Goal: Task Accomplishment & Management: Manage account settings

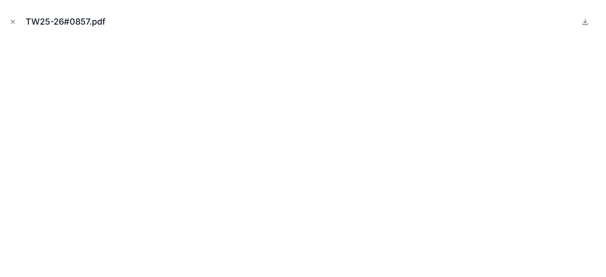
scroll to position [521, 0]
click at [12, 22] on icon "Close modal" at bounding box center [12, 21] width 7 height 7
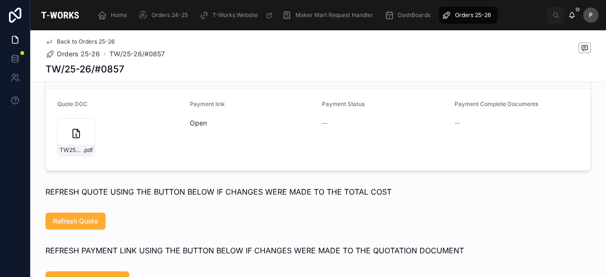
scroll to position [663, 0]
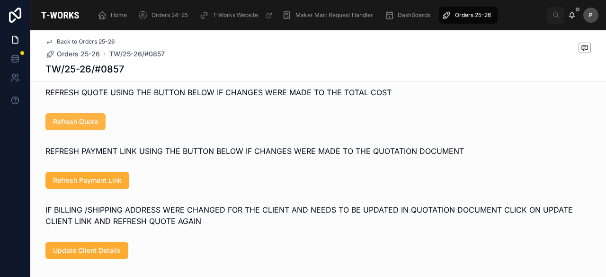
click at [97, 130] on button "Refresh Quote" at bounding box center [75, 121] width 60 height 17
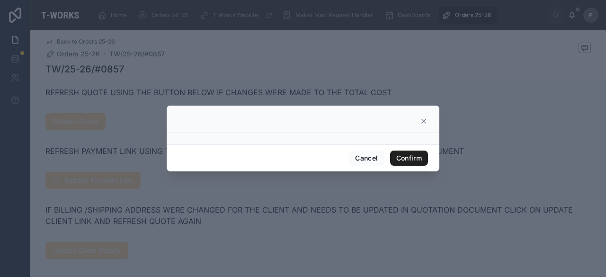
click at [411, 157] on button "Confirm" at bounding box center [409, 157] width 38 height 15
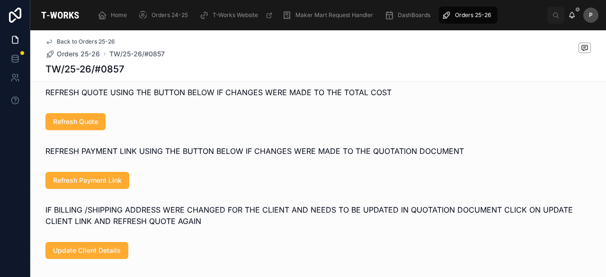
click at [157, 156] on span "REFRESH PAYMENT LINK USING THE BUTTON BELOW IF CHANGES WERE MADE TO THE QUOTATI…" at bounding box center [254, 150] width 418 height 9
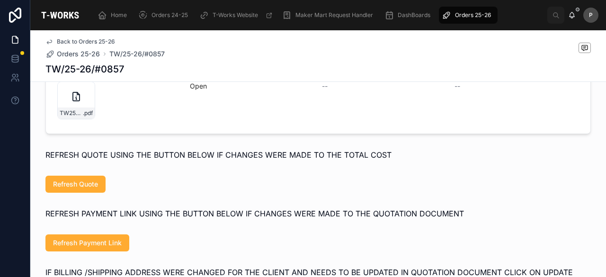
scroll to position [521, 0]
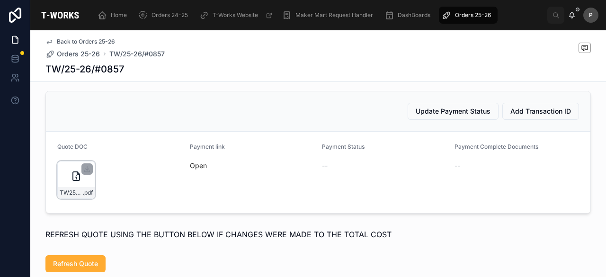
click at [82, 196] on div "TW25-26#0857 .pdf" at bounding box center [76, 180] width 38 height 38
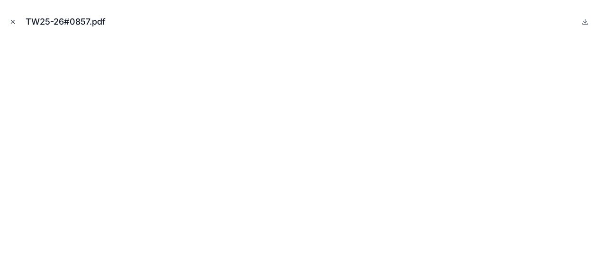
click at [12, 20] on icon "Close modal" at bounding box center [12, 21] width 7 height 7
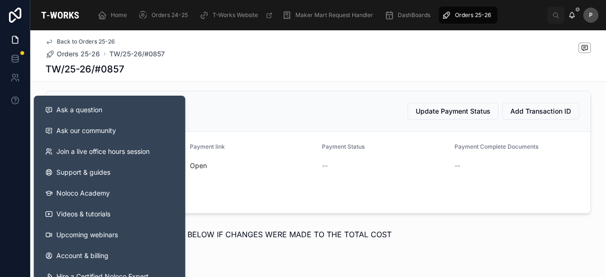
click at [281, 150] on form "Quote DOC TW25-26#0857 .pdf Payment link Open Payment Status -- Payment Complet…" at bounding box center [318, 172] width 544 height 81
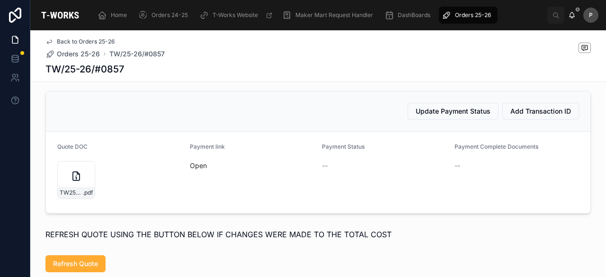
scroll to position [663, 0]
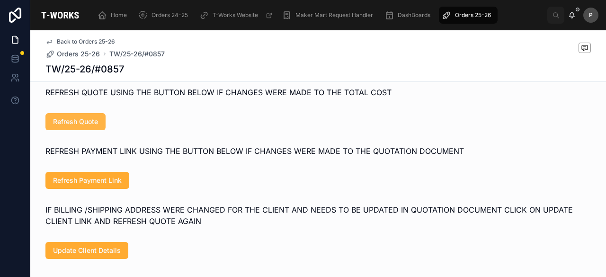
click at [79, 126] on span "Refresh Quote" at bounding box center [75, 121] width 45 height 9
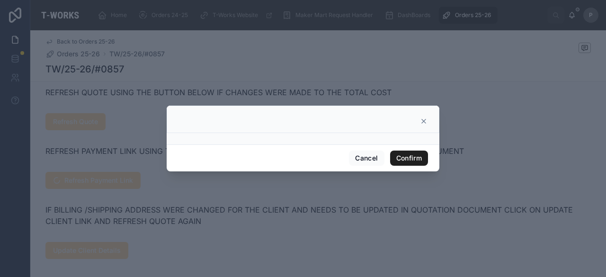
click at [401, 153] on button "Confirm" at bounding box center [409, 157] width 38 height 15
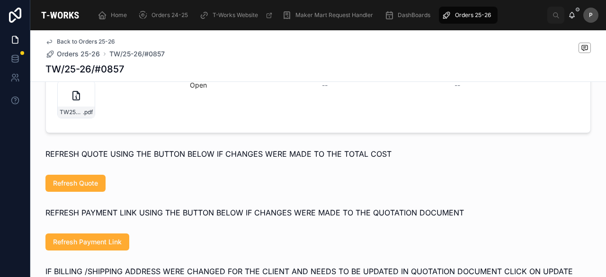
scroll to position [473, 0]
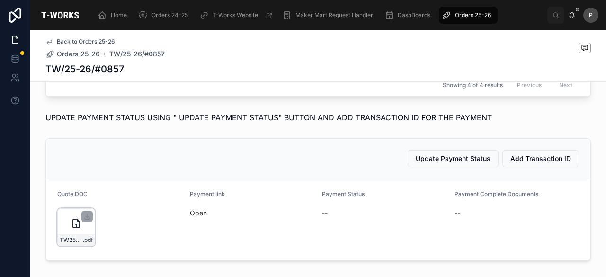
click at [75, 228] on icon at bounding box center [76, 223] width 7 height 9
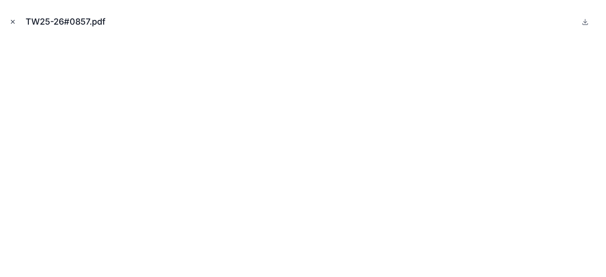
click at [12, 20] on icon "Close modal" at bounding box center [12, 21] width 7 height 7
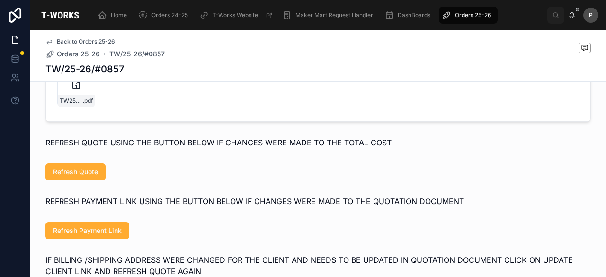
scroll to position [710, 0]
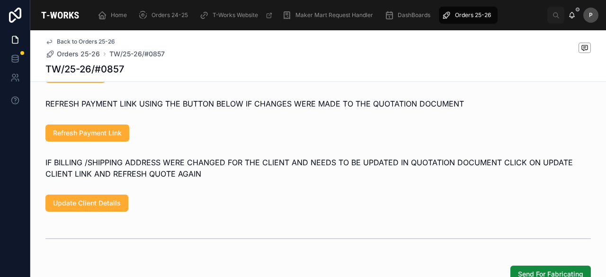
click at [82, 81] on div "Back to Orders 25-26 Orders 25-26 TW/25-26/#0857 TW/25-26/#0857" at bounding box center [317, 55] width 545 height 51
click at [85, 79] on span "Refresh Quote" at bounding box center [75, 74] width 45 height 9
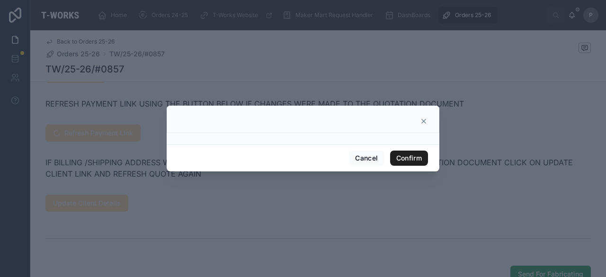
click at [403, 159] on button "Confirm" at bounding box center [409, 157] width 38 height 15
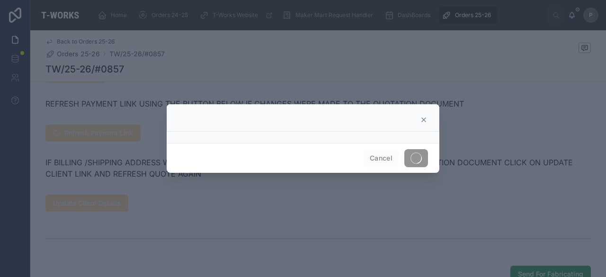
click at [149, 82] on div at bounding box center [303, 138] width 606 height 277
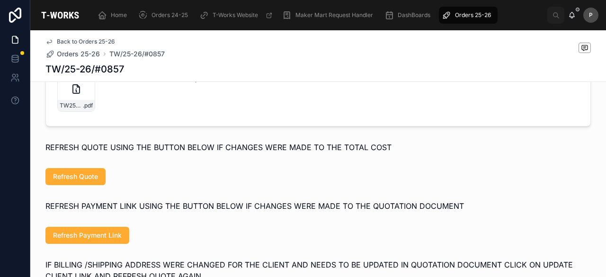
scroll to position [521, 0]
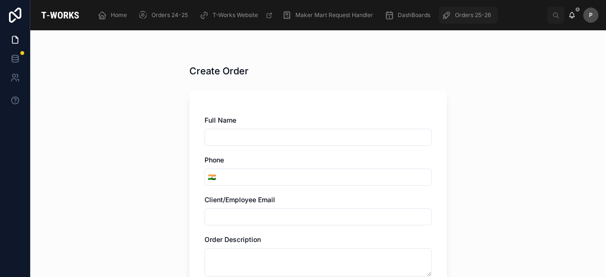
click at [468, 16] on span "Orders 25-26" at bounding box center [473, 15] width 36 height 8
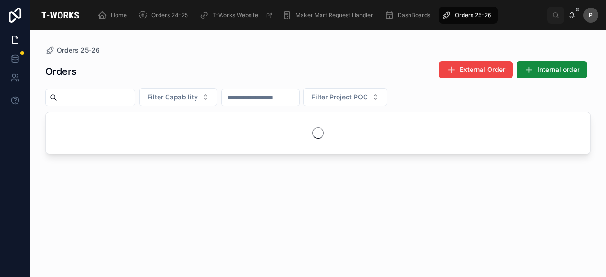
click at [124, 96] on input "text" at bounding box center [96, 97] width 78 height 13
paste input "****"
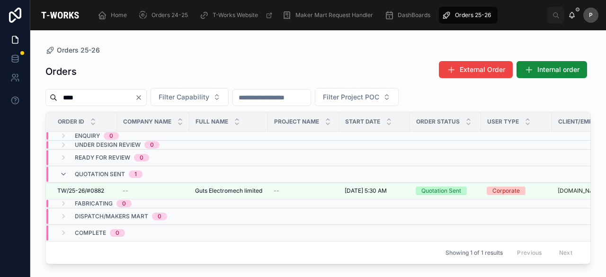
type input "****"
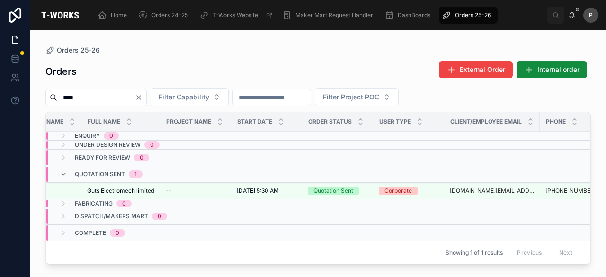
scroll to position [0, 116]
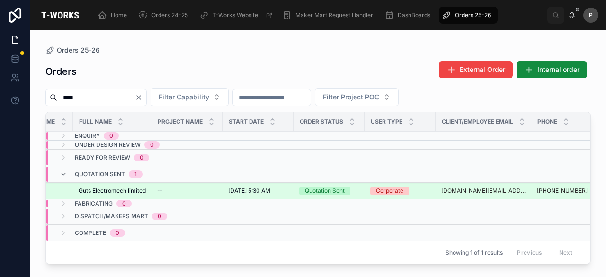
click at [327, 190] on div "Quotation Sent" at bounding box center [325, 190] width 40 height 9
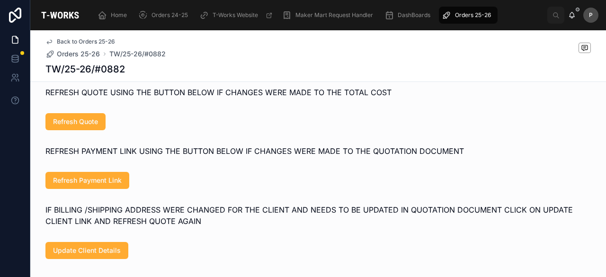
scroll to position [521, 0]
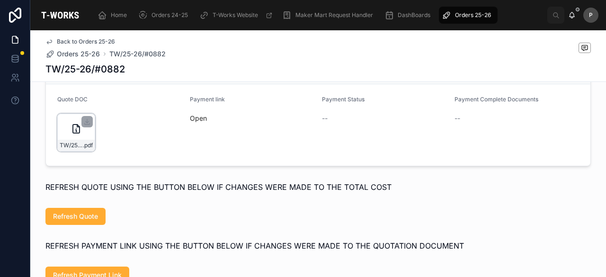
click at [81, 139] on div "TW/25-26/#0882 .pdf" at bounding box center [76, 133] width 38 height 38
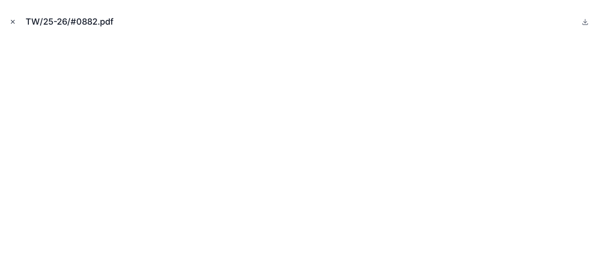
click at [9, 23] on icon "Close modal" at bounding box center [12, 21] width 7 height 7
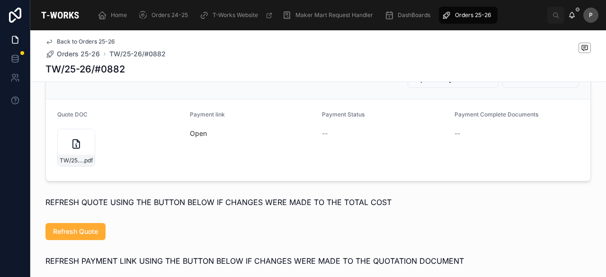
scroll to position [521, 0]
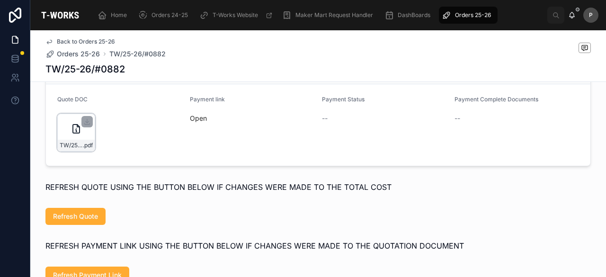
click at [82, 143] on div "TW/25-26/#0882 .pdf" at bounding box center [76, 133] width 38 height 38
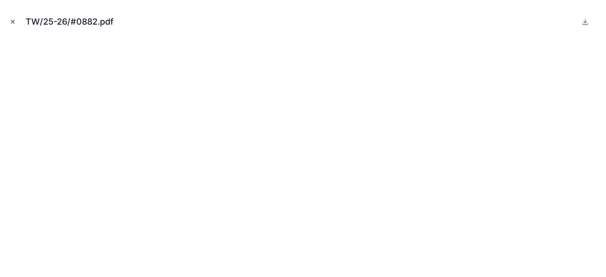
click at [10, 20] on icon "Close modal" at bounding box center [12, 21] width 7 height 7
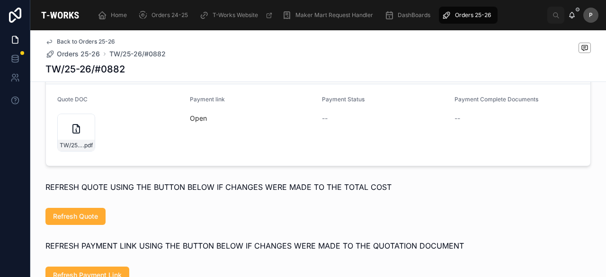
click at [460, 14] on span "Orders 25-26" at bounding box center [473, 15] width 36 height 8
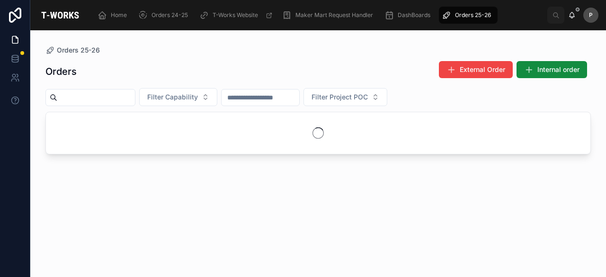
click at [113, 95] on input "text" at bounding box center [96, 97] width 78 height 13
paste input "****"
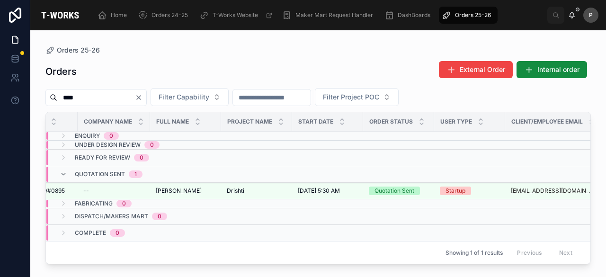
scroll to position [0, 72]
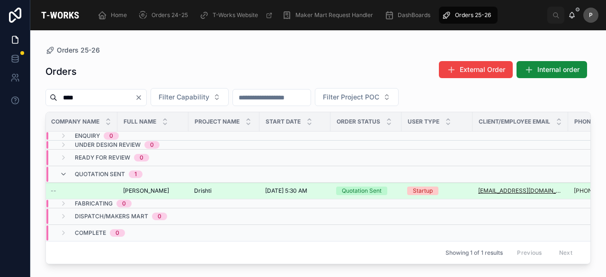
type input "****"
click at [370, 188] on div "Quotation Sent" at bounding box center [362, 190] width 40 height 9
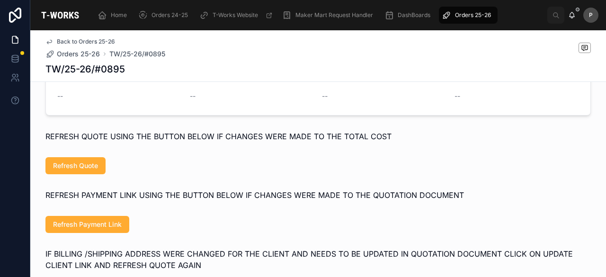
scroll to position [426, 0]
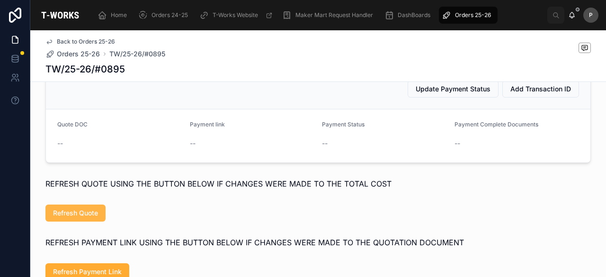
click at [94, 217] on span "Refresh Quote" at bounding box center [75, 212] width 45 height 9
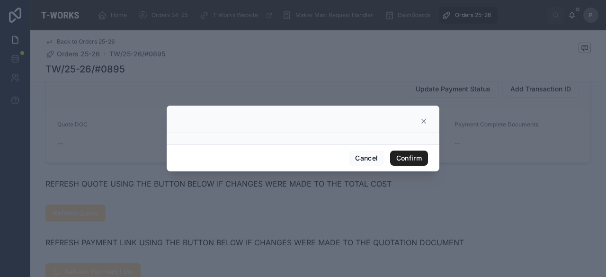
click at [406, 152] on button "Confirm" at bounding box center [409, 157] width 38 height 15
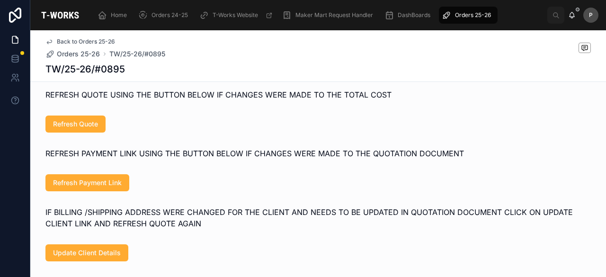
scroll to position [521, 0]
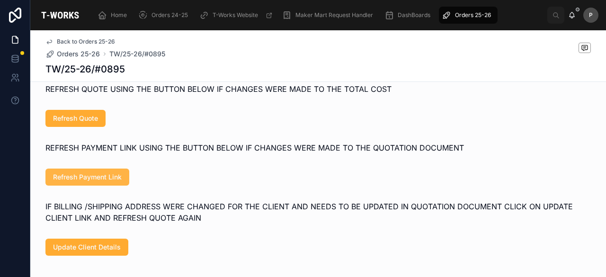
click at [100, 182] on span "Refresh Payment Link" at bounding box center [87, 176] width 69 height 9
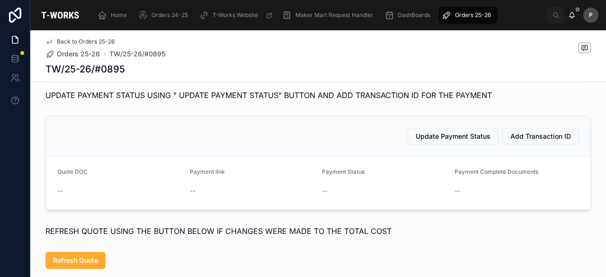
scroll to position [426, 0]
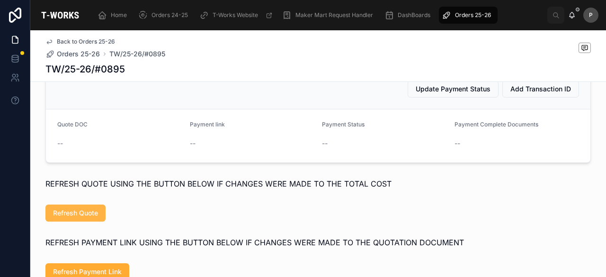
click at [91, 212] on button "Refresh Quote" at bounding box center [75, 212] width 60 height 17
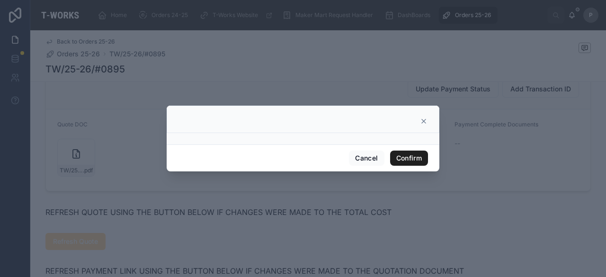
click at [419, 155] on button "Confirm" at bounding box center [409, 157] width 38 height 15
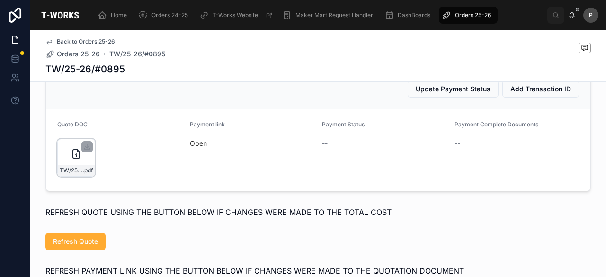
click at [88, 164] on div "TW/25-26/#0895 .pdf" at bounding box center [76, 158] width 38 height 38
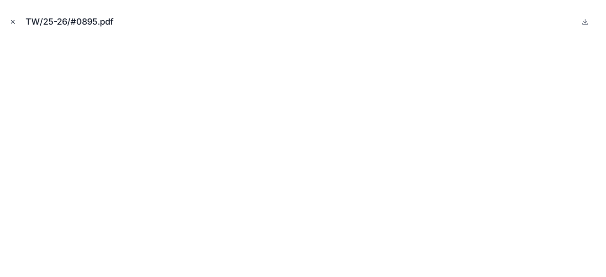
click at [13, 17] on button "Close modal" at bounding box center [13, 22] width 10 height 10
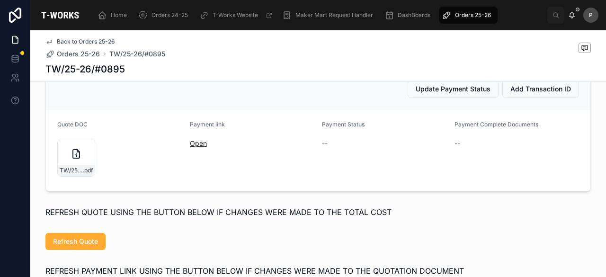
click at [193, 147] on link "Open" at bounding box center [198, 143] width 17 height 8
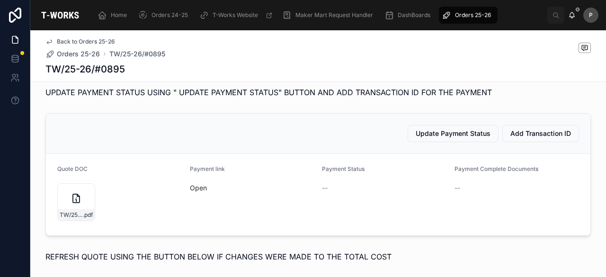
scroll to position [284, 0]
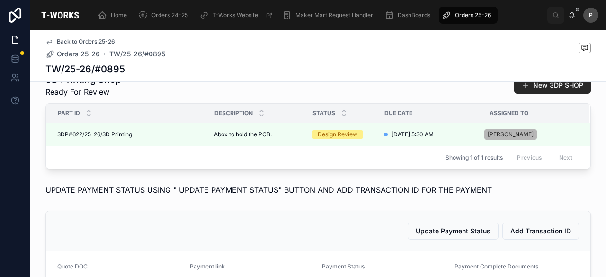
click at [478, 14] on span "Orders 25-26" at bounding box center [473, 15] width 36 height 8
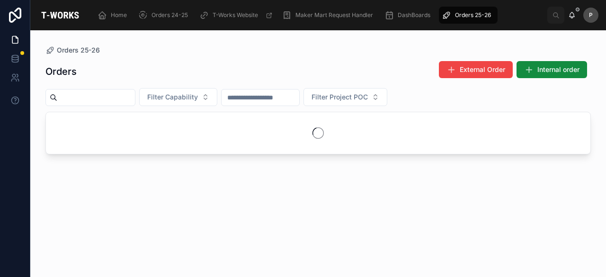
click at [113, 97] on input "text" at bounding box center [96, 97] width 78 height 13
paste input "****"
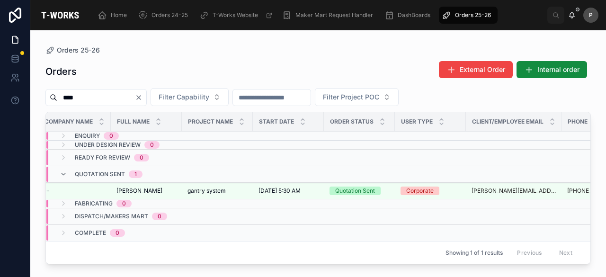
scroll to position [0, 112]
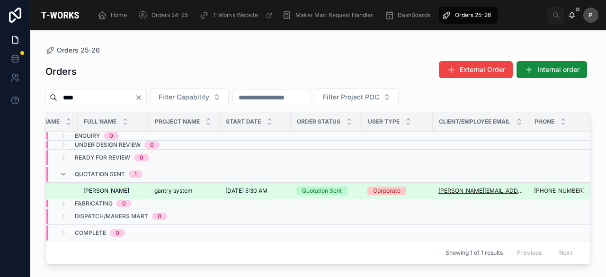
type input "****"
click at [331, 192] on div "Quotation Sent" at bounding box center [322, 190] width 40 height 9
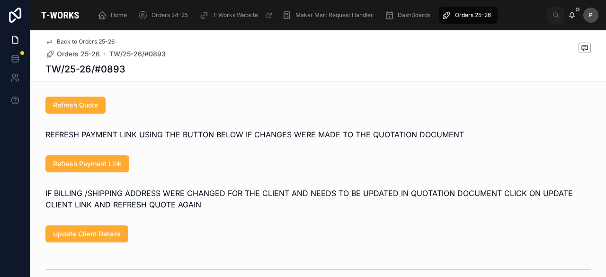
scroll to position [521, 0]
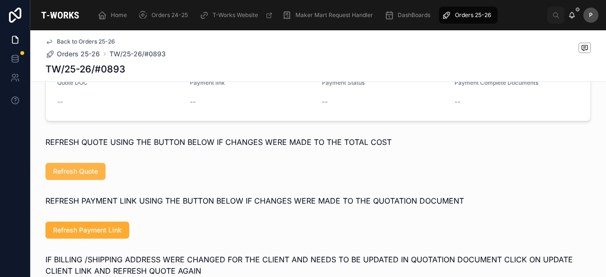
click at [82, 178] on button "Refresh Quote" at bounding box center [75, 171] width 60 height 17
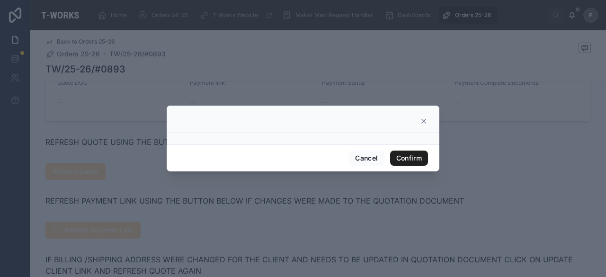
click at [421, 156] on button "Confirm" at bounding box center [409, 157] width 38 height 15
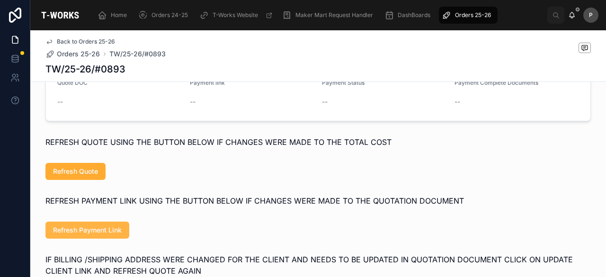
click at [78, 235] on span "Refresh Payment Link" at bounding box center [87, 229] width 69 height 9
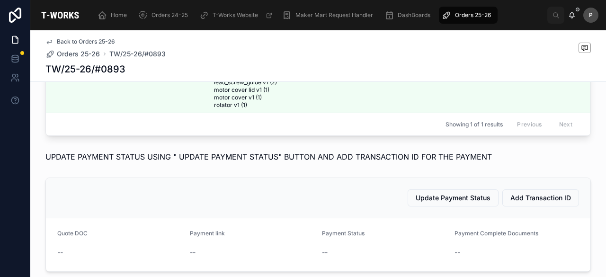
scroll to position [568, 0]
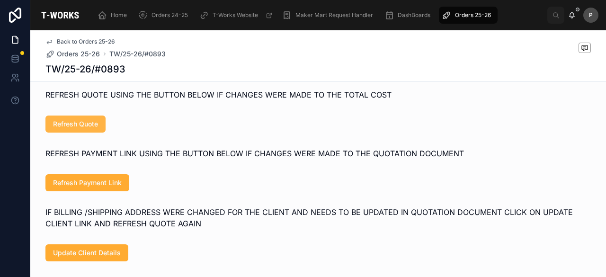
click at [64, 129] on span "Refresh Quote" at bounding box center [75, 123] width 45 height 9
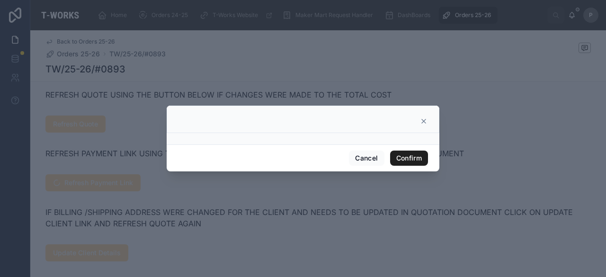
click at [404, 156] on button "Confirm" at bounding box center [409, 157] width 38 height 15
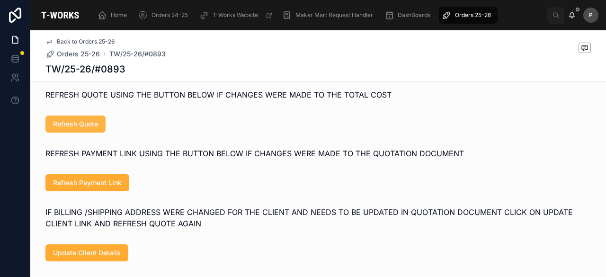
click at [91, 129] on span "Refresh Quote" at bounding box center [75, 123] width 45 height 9
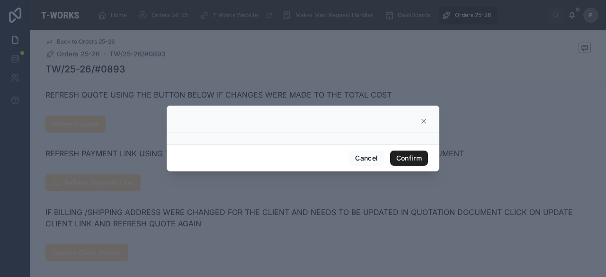
click at [399, 159] on button "Confirm" at bounding box center [409, 157] width 38 height 15
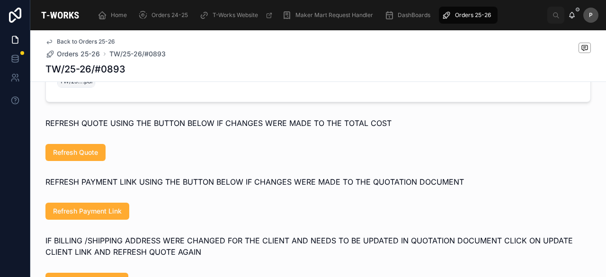
click at [146, 186] on div "REFRESH PAYMENT LINK USING THE BUTTON BELOW IF CHANGES WERE MADE TO THE QUOTATI…" at bounding box center [317, 181] width 575 height 19
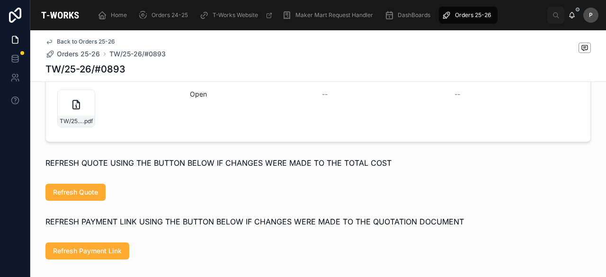
scroll to position [473, 0]
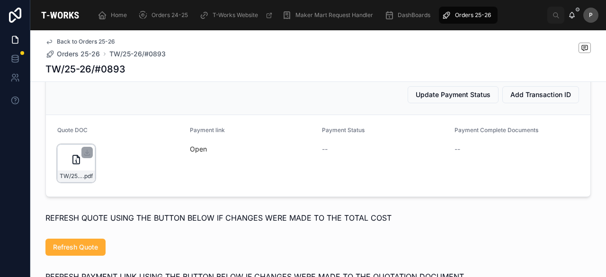
click at [80, 182] on div "TW/25-26/#0893 .pdf" at bounding box center [76, 163] width 38 height 38
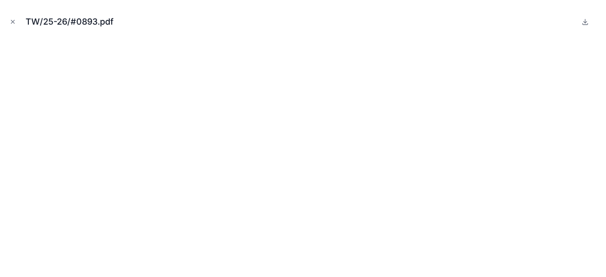
drag, startPoint x: 11, startPoint y: 22, endPoint x: 20, endPoint y: 37, distance: 17.4
click at [11, 22] on icon "Close modal" at bounding box center [12, 21] width 3 height 3
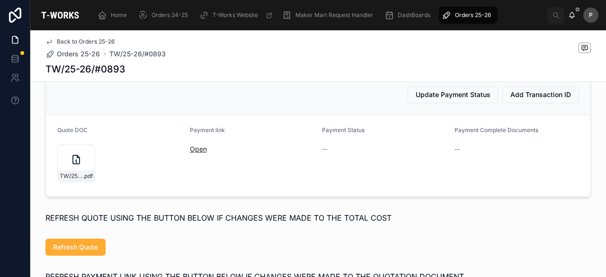
click at [195, 153] on link "Open" at bounding box center [198, 149] width 17 height 8
click at [119, 16] on span "Home" at bounding box center [119, 15] width 16 height 8
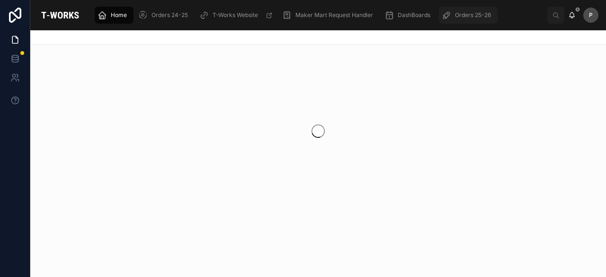
click at [476, 14] on span "Orders 25-26" at bounding box center [473, 15] width 36 height 8
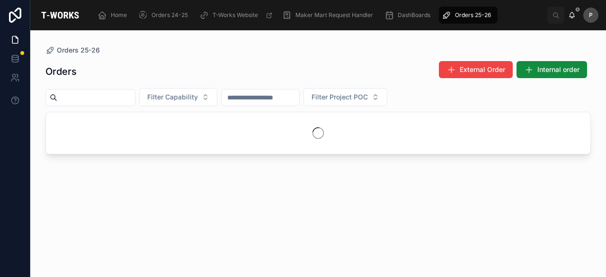
click at [475, 14] on span "Orders 25-26" at bounding box center [473, 15] width 36 height 8
click at [124, 94] on input "text" at bounding box center [96, 97] width 78 height 13
paste input "****"
type input "****"
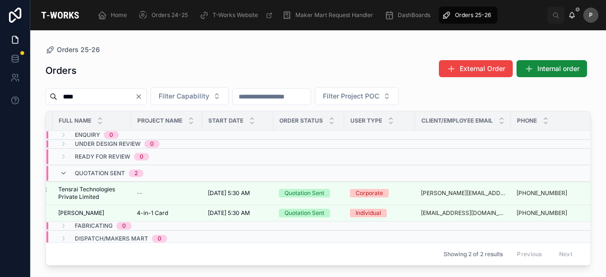
scroll to position [0, 149]
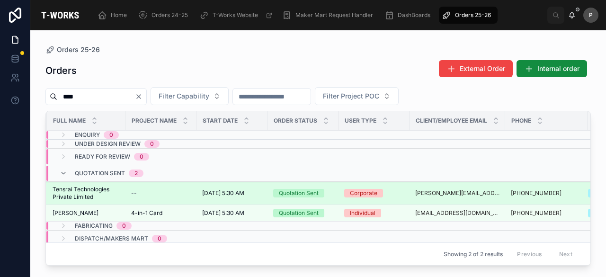
click at [307, 192] on div "Quotation Sent" at bounding box center [299, 193] width 40 height 9
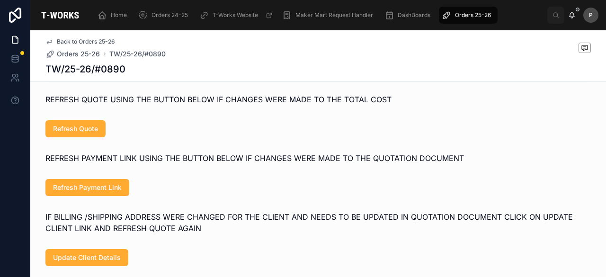
scroll to position [426, 0]
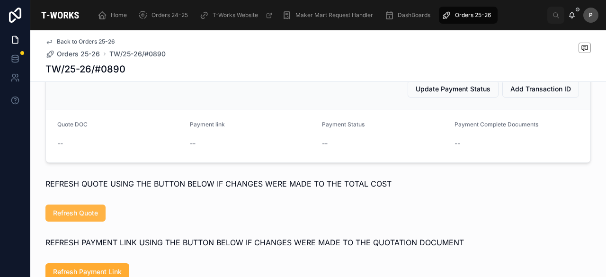
click at [77, 218] on span "Refresh Quote" at bounding box center [75, 212] width 45 height 9
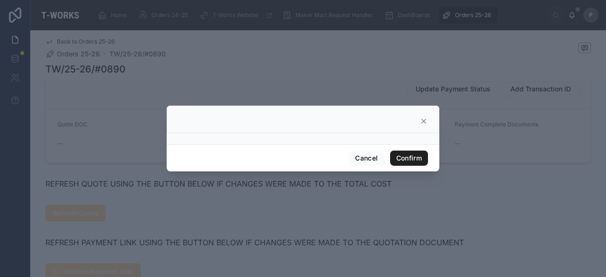
click at [395, 159] on button "Confirm" at bounding box center [409, 157] width 38 height 15
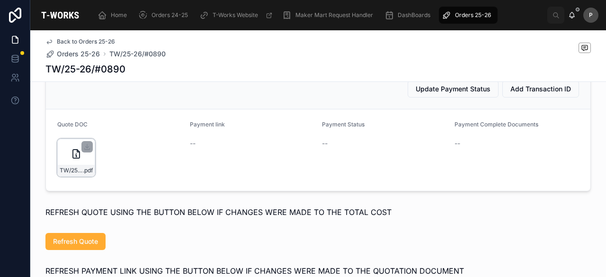
click at [86, 175] on div "TW/25-26/#0890 .pdf" at bounding box center [76, 158] width 38 height 38
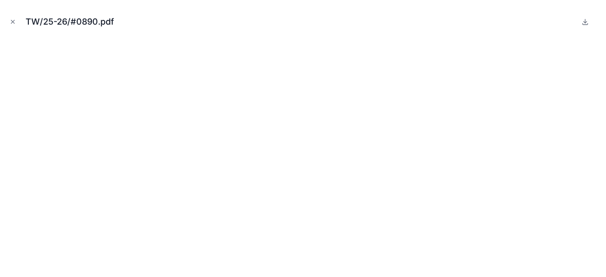
drag, startPoint x: 14, startPoint y: 19, endPoint x: 54, endPoint y: 17, distance: 39.9
click at [14, 19] on icon "Close modal" at bounding box center [12, 21] width 7 height 7
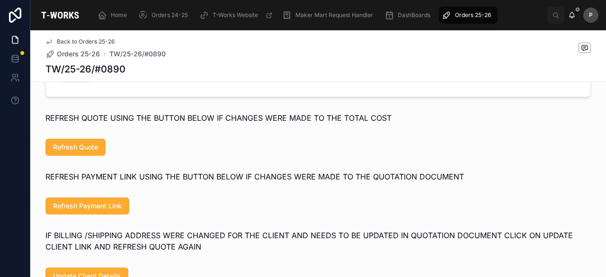
scroll to position [521, 0]
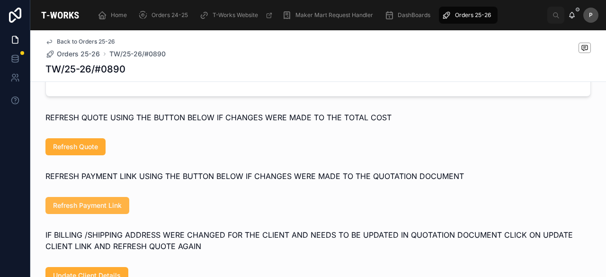
click at [97, 210] on span "Refresh Payment Link" at bounding box center [87, 205] width 69 height 9
click at [109, 210] on span "Refresh Payment Link" at bounding box center [87, 205] width 69 height 9
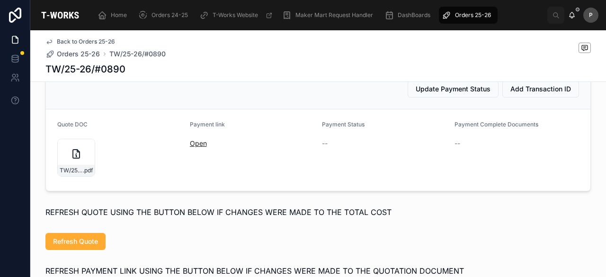
click at [190, 147] on link "Open" at bounding box center [198, 143] width 17 height 8
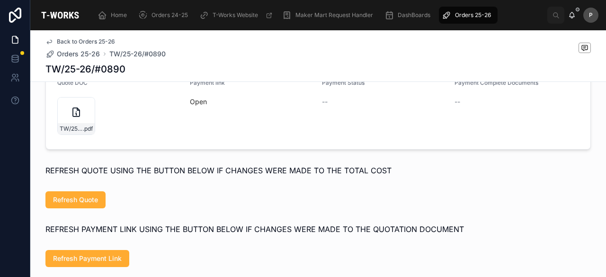
scroll to position [521, 0]
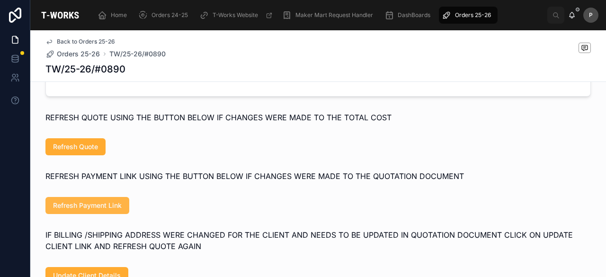
click at [115, 210] on span "Refresh Payment Link" at bounding box center [87, 205] width 69 height 9
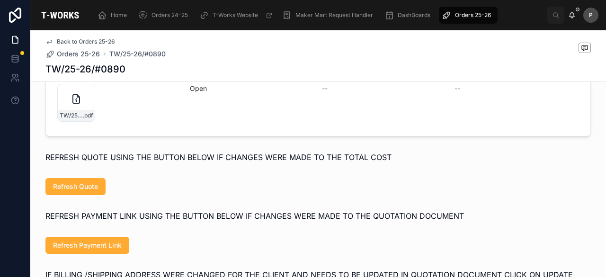
scroll to position [426, 0]
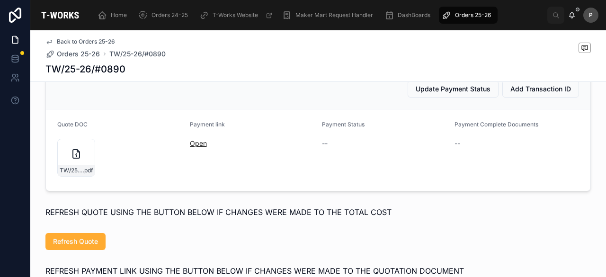
click at [196, 147] on link "Open" at bounding box center [198, 143] width 17 height 8
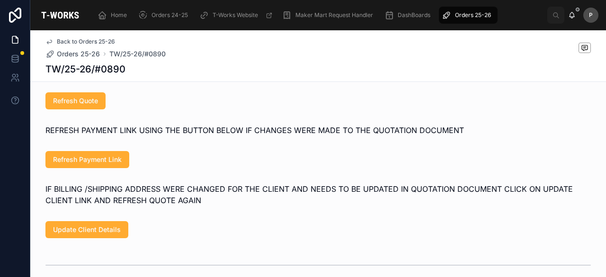
scroll to position [568, 0]
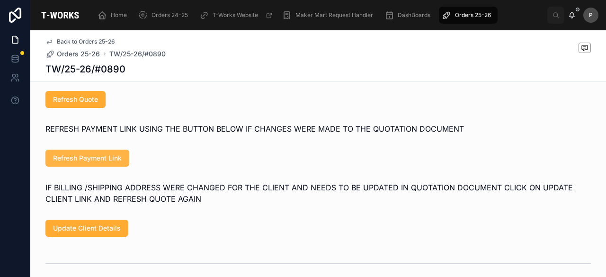
click at [112, 163] on span "Refresh Payment Link" at bounding box center [87, 157] width 69 height 9
click at [116, 163] on span "Refresh Payment Link" at bounding box center [87, 157] width 69 height 9
click at [119, 167] on button "Refresh Payment Link" at bounding box center [87, 158] width 84 height 17
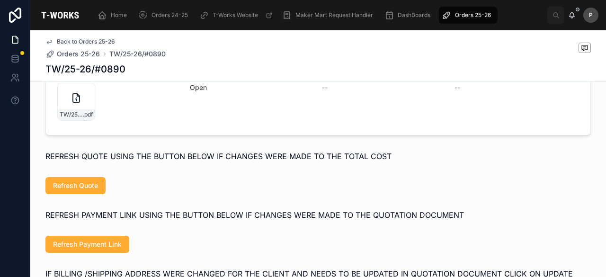
scroll to position [426, 0]
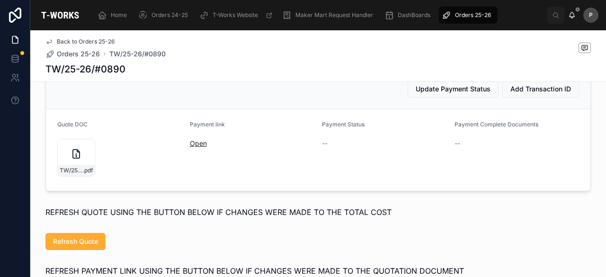
click at [195, 147] on link "Open" at bounding box center [198, 143] width 17 height 8
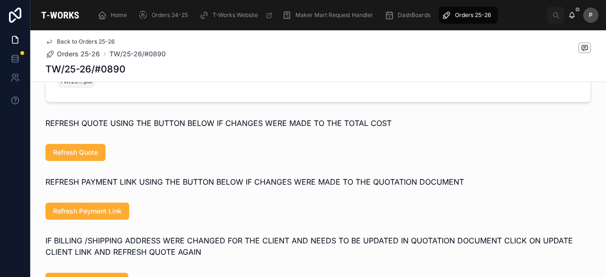
scroll to position [521, 0]
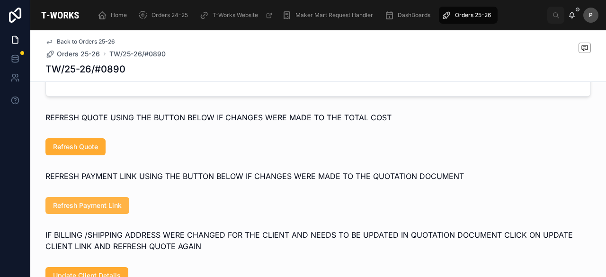
click at [102, 211] on button "Refresh Payment Link" at bounding box center [87, 205] width 84 height 17
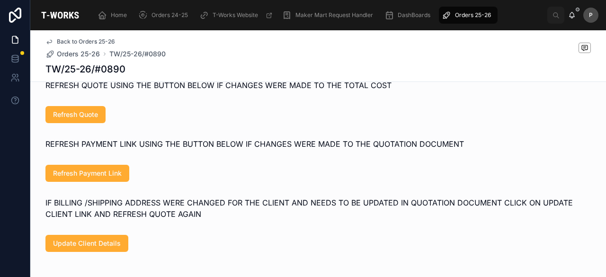
scroll to position [568, 0]
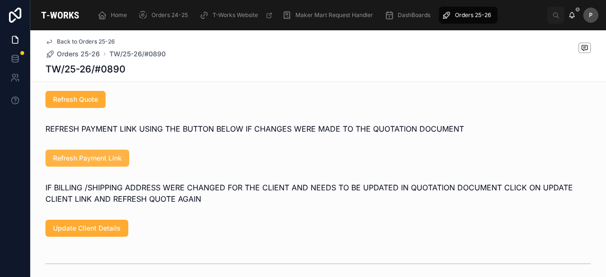
click at [116, 167] on button "Refresh Payment Link" at bounding box center [87, 158] width 84 height 17
click at [116, 163] on span "Refresh Payment Link" at bounding box center [87, 157] width 69 height 9
click at [117, 163] on span "Refresh Payment Link" at bounding box center [87, 157] width 69 height 9
click at [120, 167] on button "Refresh Payment Link" at bounding box center [87, 158] width 84 height 17
click at [118, 167] on button "Refresh Payment Link" at bounding box center [87, 158] width 84 height 17
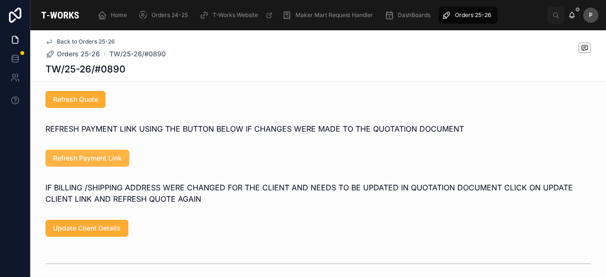
click at [119, 167] on button "Refresh Payment Link" at bounding box center [87, 158] width 84 height 17
click at [107, 163] on span "Refresh Payment Link" at bounding box center [87, 157] width 69 height 9
click at [110, 163] on span "Refresh Payment Link" at bounding box center [87, 157] width 69 height 9
click at [119, 167] on button "Refresh Payment Link" at bounding box center [87, 158] width 84 height 17
click at [115, 163] on span "Refresh Payment Link" at bounding box center [87, 157] width 69 height 9
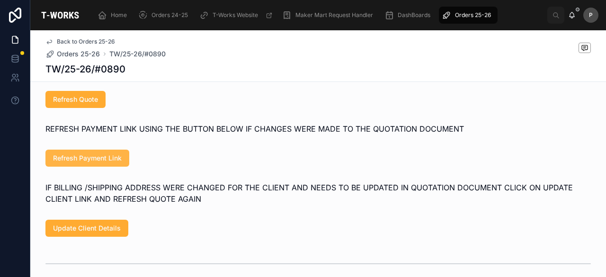
click at [108, 163] on span "Refresh Payment Link" at bounding box center [87, 157] width 69 height 9
click at [96, 164] on button "Refresh Payment Link" at bounding box center [87, 158] width 84 height 17
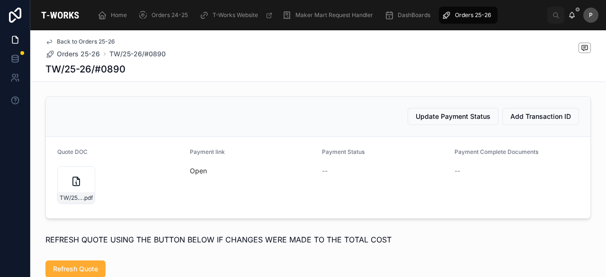
scroll to position [379, 0]
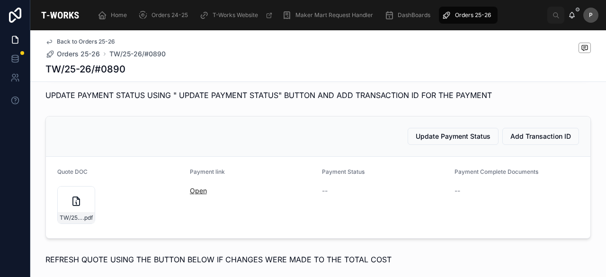
click at [190, 195] on link "Open" at bounding box center [198, 190] width 17 height 8
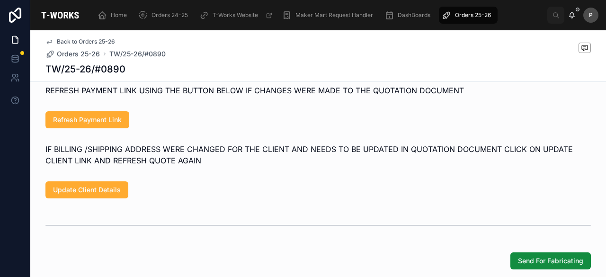
scroll to position [615, 0]
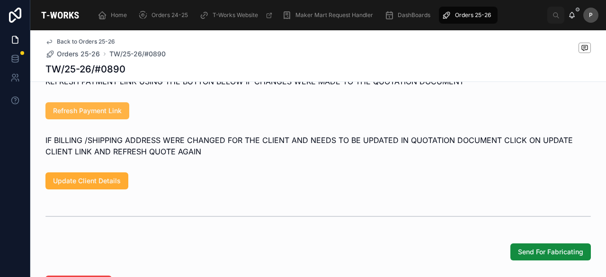
click at [106, 115] on span "Refresh Payment Link" at bounding box center [87, 110] width 69 height 9
click at [104, 115] on span "Refresh Payment Link" at bounding box center [87, 110] width 69 height 9
click at [111, 115] on span "Refresh Payment Link" at bounding box center [87, 110] width 69 height 9
click at [115, 115] on span "Refresh Payment Link" at bounding box center [87, 110] width 69 height 9
click at [119, 119] on button "Refresh Payment Link" at bounding box center [87, 110] width 84 height 17
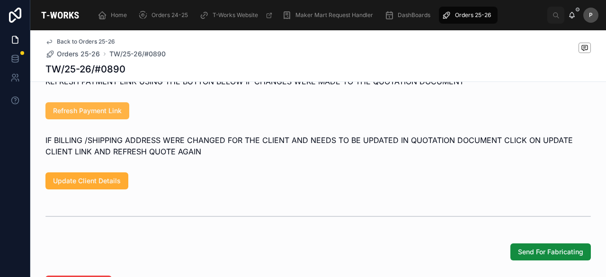
click at [113, 115] on span "Refresh Payment Link" at bounding box center [87, 110] width 69 height 9
click at [110, 115] on span "Refresh Payment Link" at bounding box center [87, 110] width 69 height 9
click at [100, 115] on span "Refresh Payment Link" at bounding box center [87, 110] width 69 height 9
click at [111, 115] on span "Refresh Payment Link" at bounding box center [87, 110] width 69 height 9
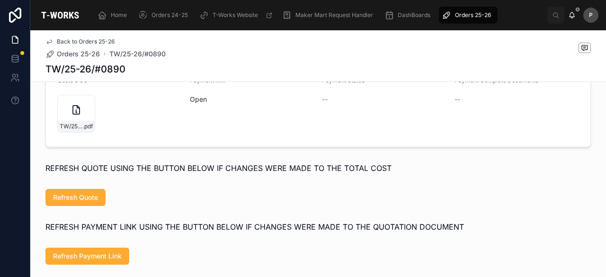
scroll to position [473, 0]
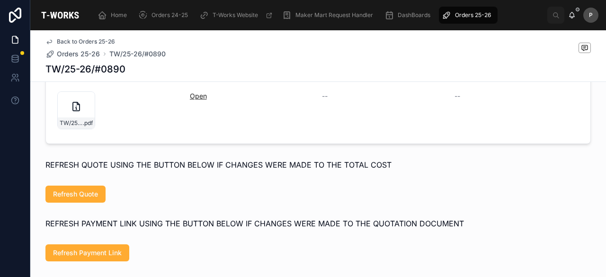
click at [195, 100] on link "Open" at bounding box center [198, 96] width 17 height 8
drag, startPoint x: 93, startPoint y: 67, endPoint x: 43, endPoint y: 67, distance: 50.2
click at [45, 67] on div "TW/25-26/#0890" at bounding box center [317, 68] width 545 height 13
copy h1 "TW/25-26/#0890"
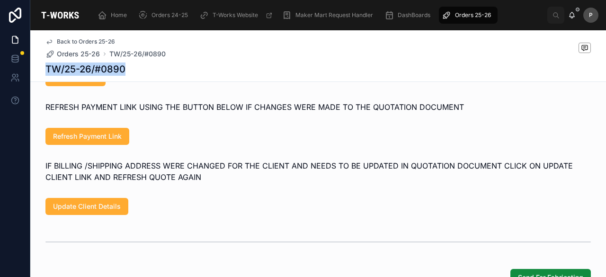
scroll to position [615, 0]
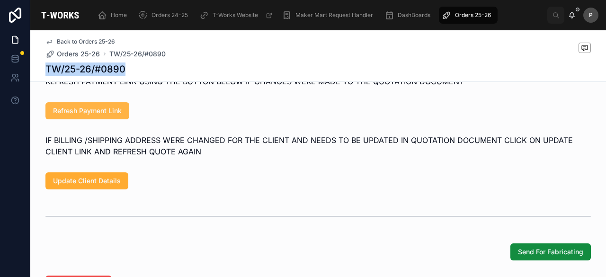
click at [116, 115] on span "Refresh Payment Link" at bounding box center [87, 110] width 69 height 9
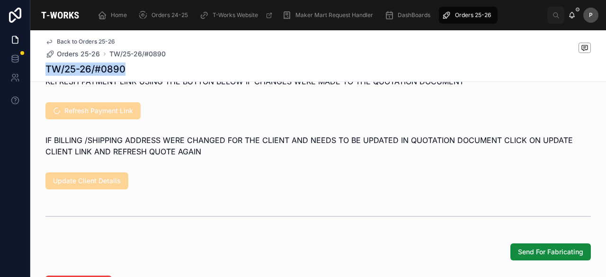
click at [103, 76] on div "Back to Orders 25-26 Orders 25-26 TW/25-26/#0890 TW/25-26/#0890" at bounding box center [317, 55] width 545 height 51
click at [109, 70] on h1 "TW/25-26/#0890" at bounding box center [85, 68] width 80 height 13
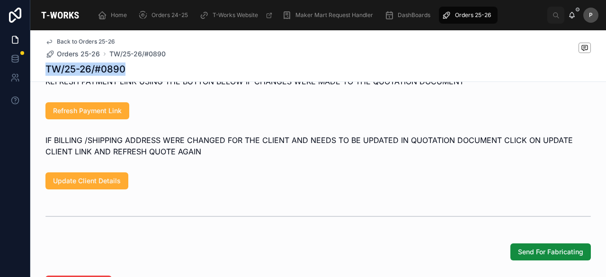
click at [112, 67] on h1 "TW/25-26/#0890" at bounding box center [85, 68] width 80 height 13
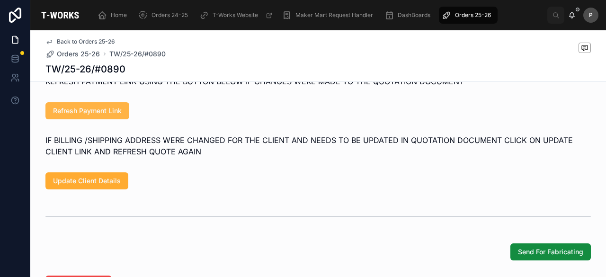
click at [104, 115] on span "Refresh Payment Link" at bounding box center [87, 110] width 69 height 9
click at [105, 115] on span "Refresh Payment Link" at bounding box center [87, 110] width 69 height 9
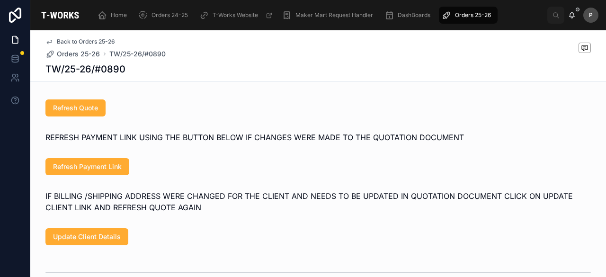
scroll to position [473, 0]
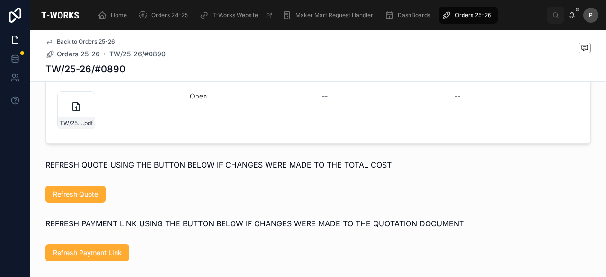
click at [198, 100] on link "Open" at bounding box center [198, 96] width 17 height 8
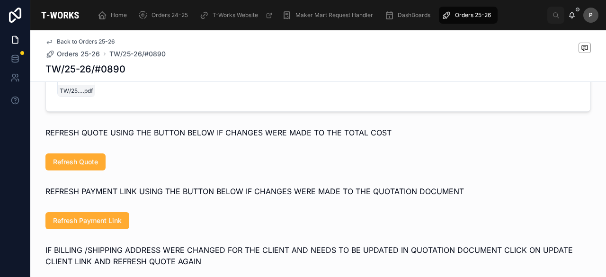
scroll to position [521, 0]
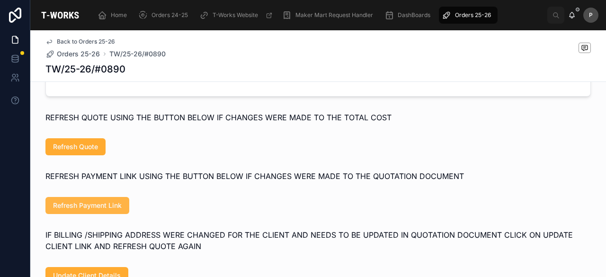
click at [102, 210] on span "Refresh Payment Link" at bounding box center [87, 205] width 69 height 9
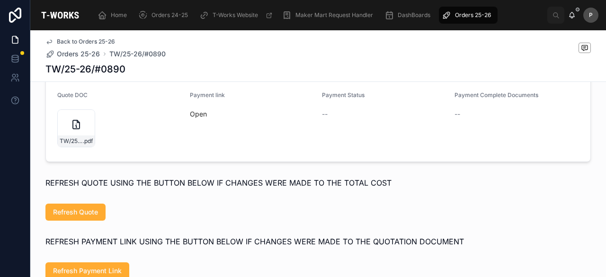
scroll to position [379, 0]
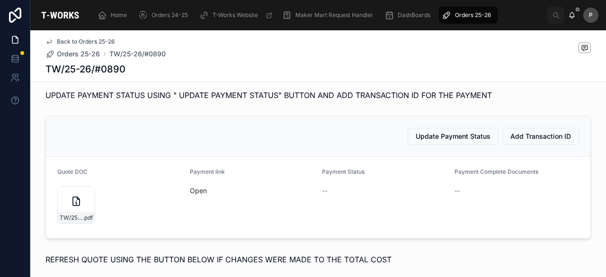
click at [202, 198] on div "Open" at bounding box center [252, 190] width 125 height 15
click at [200, 195] on link "Open" at bounding box center [198, 190] width 17 height 8
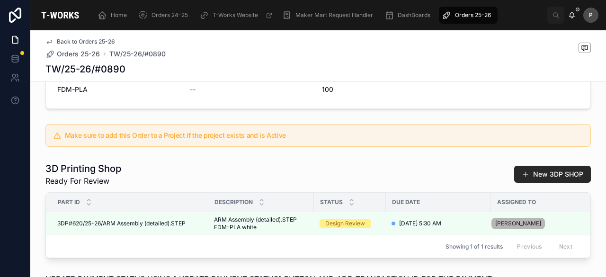
scroll to position [189, 0]
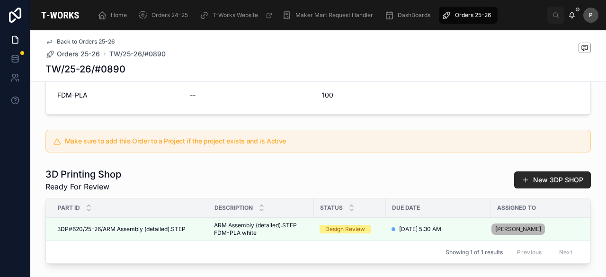
click at [483, 15] on span "Orders 25-26" at bounding box center [473, 15] width 36 height 8
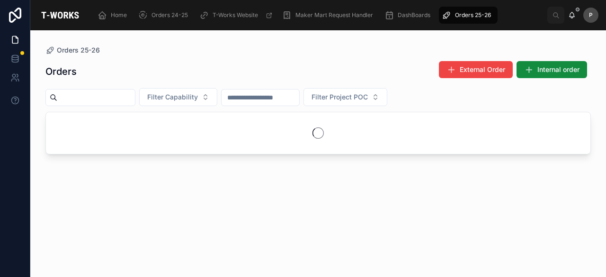
click at [132, 95] on input "text" at bounding box center [96, 97] width 78 height 13
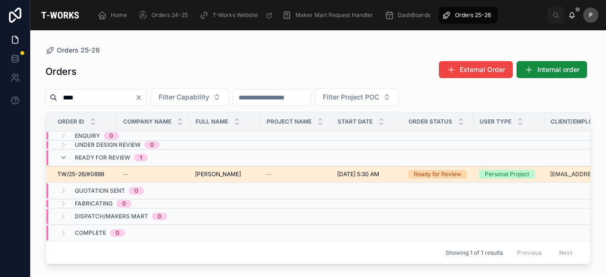
type input "****"
click at [454, 173] on div "Ready for Review" at bounding box center [437, 174] width 47 height 9
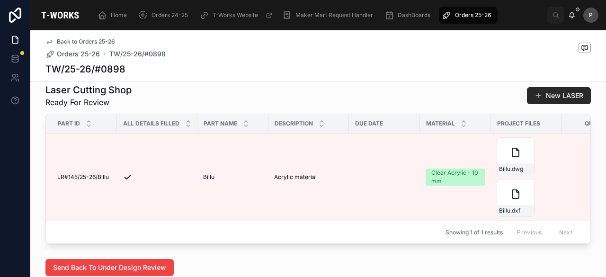
scroll to position [473, 0]
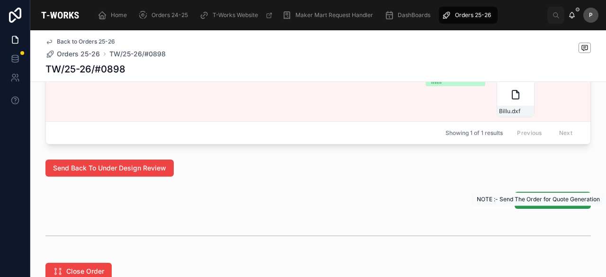
click at [523, 207] on button "Generate Quotation" at bounding box center [552, 200] width 76 height 17
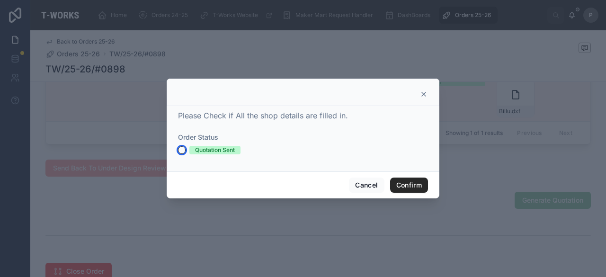
click at [182, 149] on button "Quotation Sent" at bounding box center [182, 150] width 8 height 8
click at [413, 181] on button "Confirm" at bounding box center [409, 184] width 38 height 15
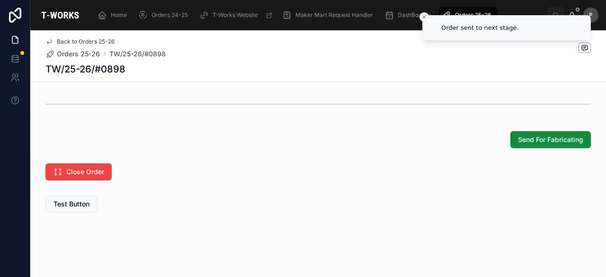
scroll to position [775, 0]
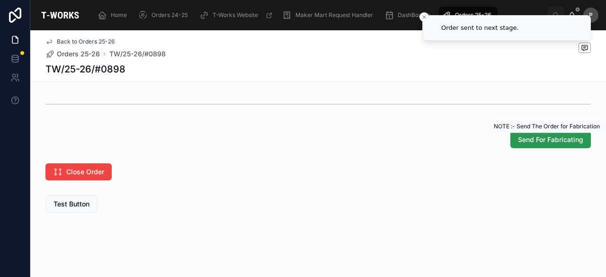
click at [556, 143] on span "Send For Fabricating" at bounding box center [550, 139] width 65 height 9
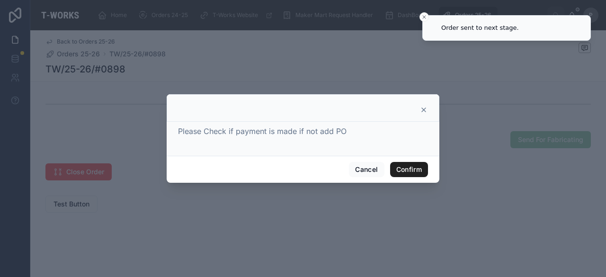
click at [409, 169] on button "Confirm" at bounding box center [409, 169] width 38 height 15
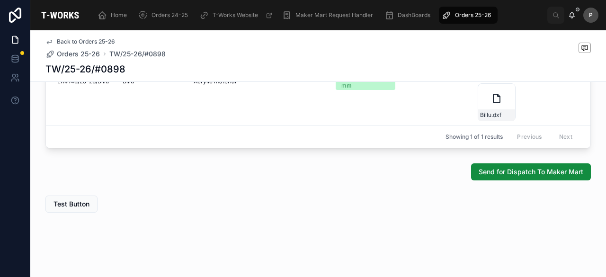
scroll to position [459, 0]
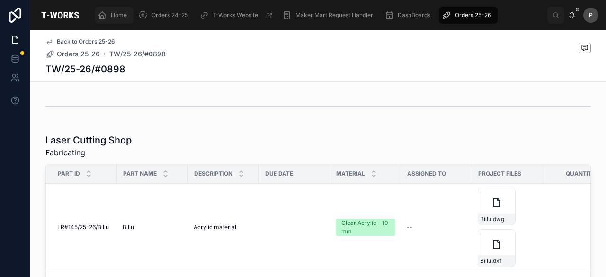
click at [124, 17] on span "Home" at bounding box center [119, 15] width 16 height 8
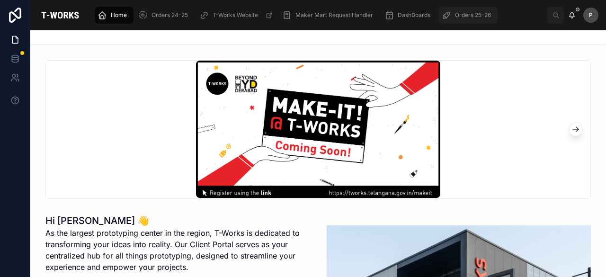
click at [470, 14] on span "Orders 25-26" at bounding box center [473, 15] width 36 height 8
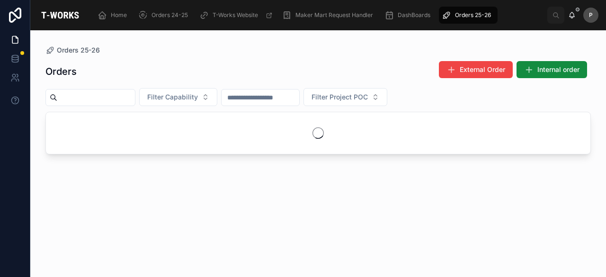
click at [117, 97] on input "text" at bounding box center [96, 97] width 78 height 13
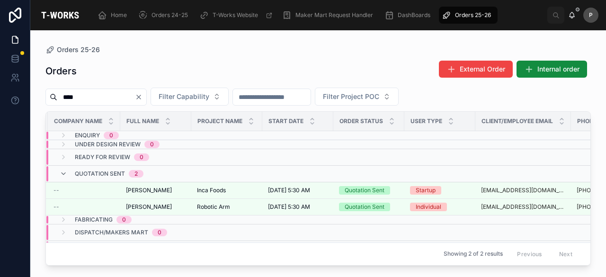
scroll to position [0, 71]
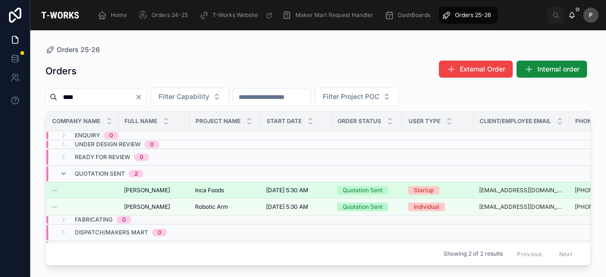
type input "****"
click at [367, 187] on div "Quotation Sent" at bounding box center [363, 190] width 40 height 9
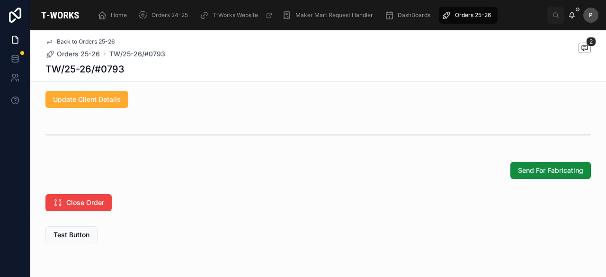
scroll to position [876, 0]
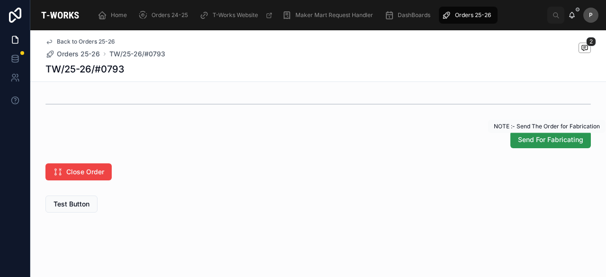
click at [546, 138] on span "Send For Fabricating" at bounding box center [550, 139] width 65 height 9
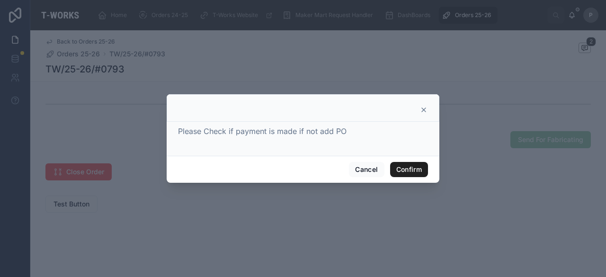
click at [400, 170] on button "Confirm" at bounding box center [409, 169] width 38 height 15
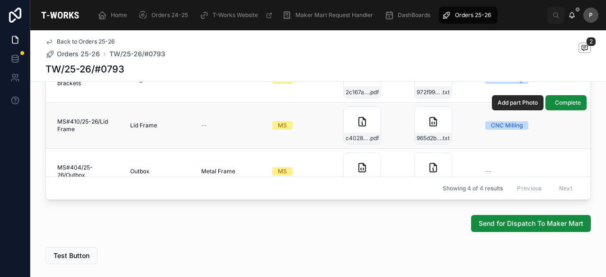
scroll to position [634, 0]
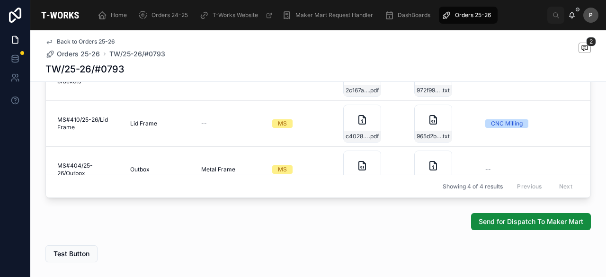
click at [464, 13] on span "Orders 25-26" at bounding box center [473, 15] width 36 height 8
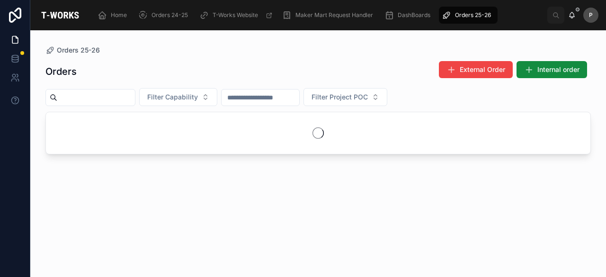
click at [135, 97] on input "text" at bounding box center [96, 97] width 78 height 13
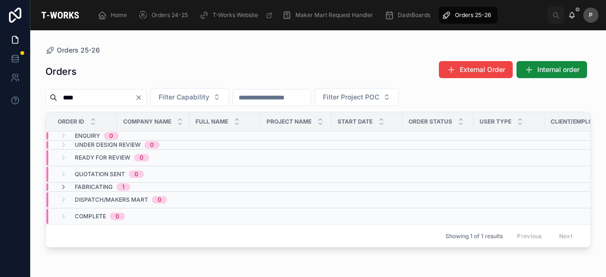
type input "****"
click at [96, 201] on span "Dispatch/Makers Mart" at bounding box center [111, 200] width 73 height 8
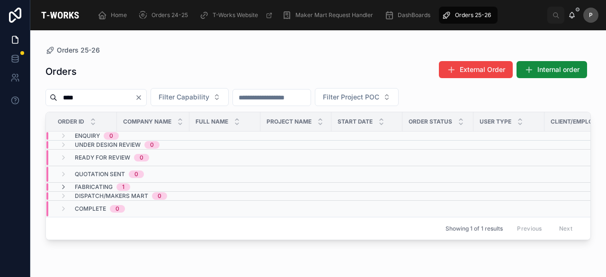
click at [106, 186] on span "Fabricating" at bounding box center [94, 187] width 38 height 8
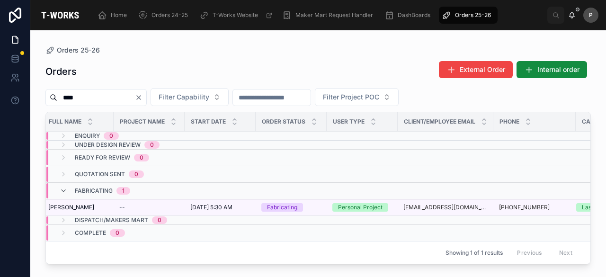
scroll to position [0, 148]
click at [465, 179] on td at bounding box center [445, 174] width 96 height 17
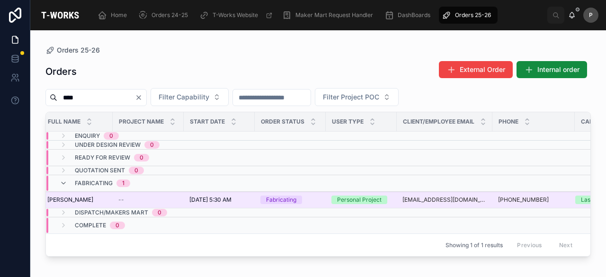
click at [355, 195] on div "Personal Project" at bounding box center [359, 199] width 44 height 9
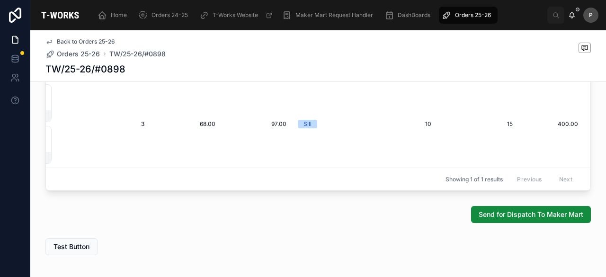
scroll to position [0, 464]
click at [588, 129] on div "Laser Cutting Shop Fabricating Part ID Part Name Description Due Date Material …" at bounding box center [317, 111] width 575 height 168
click at [576, 128] on td "400.00 400.00" at bounding box center [553, 124] width 71 height 88
click at [415, 222] on div "Send for Dispatch To Maker Mart" at bounding box center [317, 214] width 545 height 17
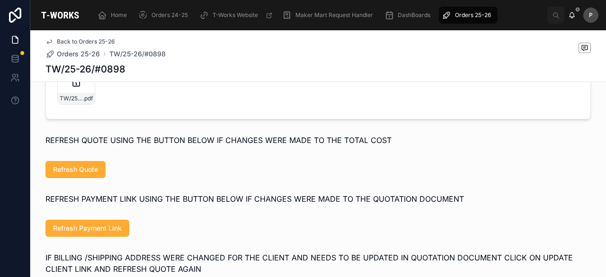
scroll to position [756, 0]
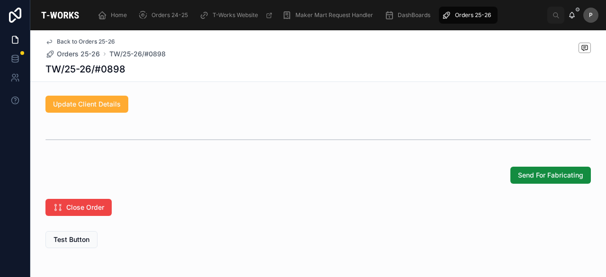
drag, startPoint x: 310, startPoint y: 194, endPoint x: 194, endPoint y: 198, distance: 115.6
click at [194, 187] on div "Send For Fabricating" at bounding box center [317, 175] width 575 height 25
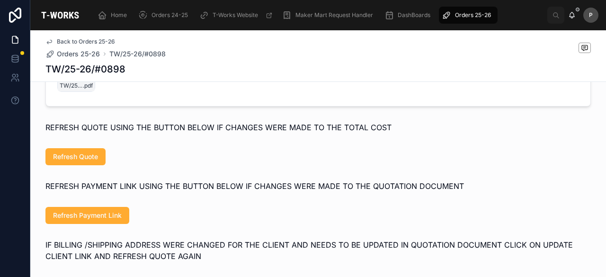
scroll to position [472, 0]
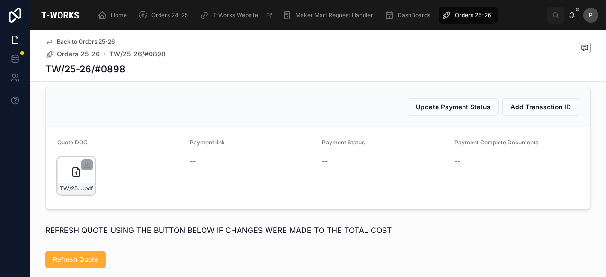
click at [83, 187] on div "TW/25-26/#0898 .pdf" at bounding box center [76, 176] width 38 height 38
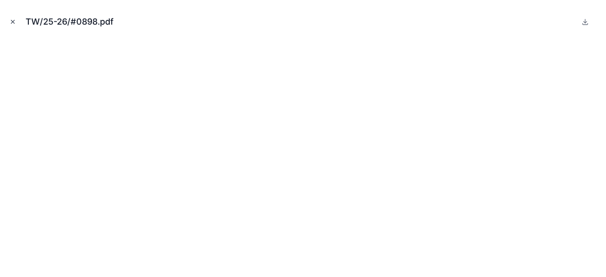
click at [10, 20] on icon "Close modal" at bounding box center [12, 21] width 7 height 7
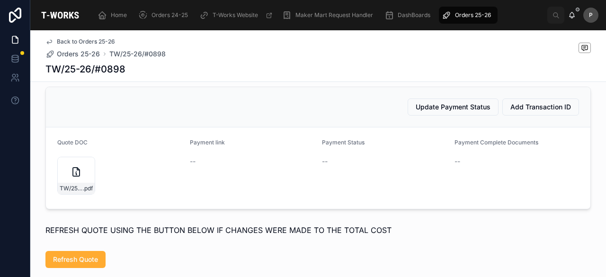
scroll to position [662, 0]
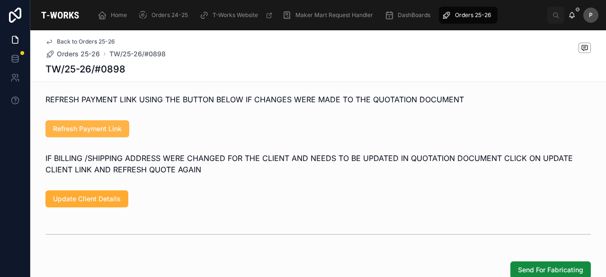
click at [90, 133] on span "Refresh Payment Link" at bounding box center [87, 128] width 69 height 9
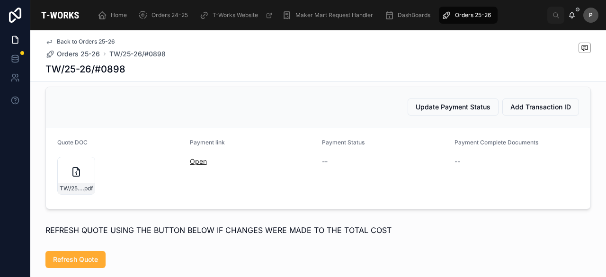
click at [193, 165] on link "Open" at bounding box center [198, 161] width 17 height 8
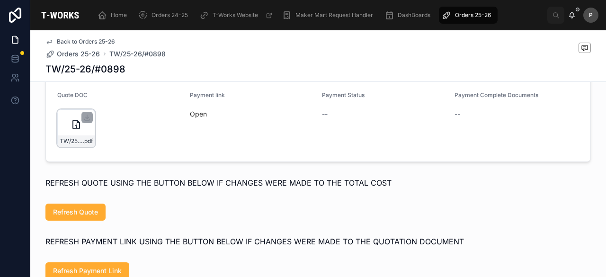
click at [82, 142] on div "TW/25-26/#0898 .pdf" at bounding box center [76, 128] width 38 height 38
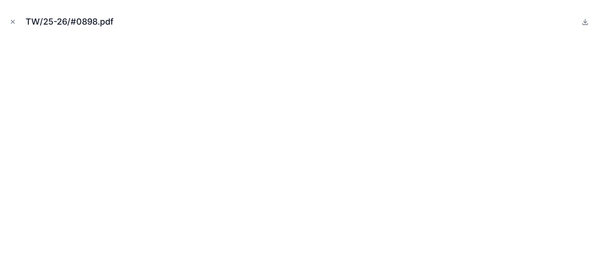
drag, startPoint x: 13, startPoint y: 24, endPoint x: 20, endPoint y: 10, distance: 15.5
click at [13, 24] on icon "Close modal" at bounding box center [12, 21] width 7 height 7
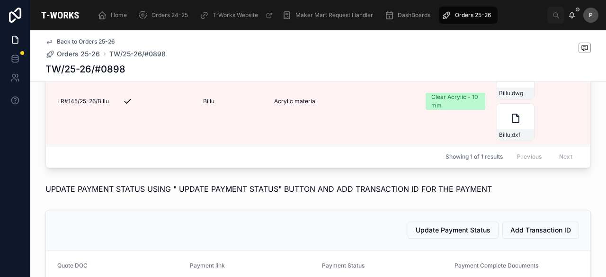
scroll to position [236, 0]
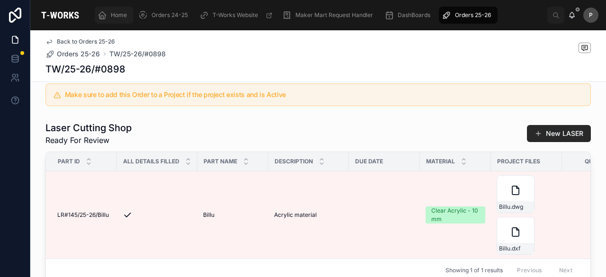
click at [123, 11] on span "Home" at bounding box center [119, 15] width 16 height 8
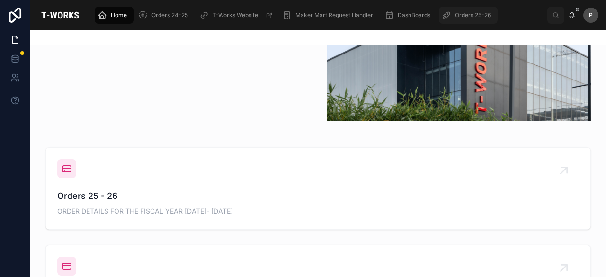
click at [474, 12] on span "Orders 25-26" at bounding box center [473, 15] width 36 height 8
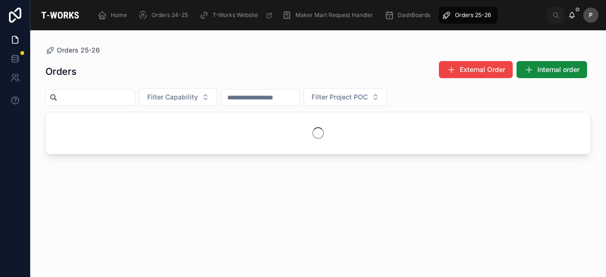
click at [112, 92] on input "text" at bounding box center [96, 97] width 78 height 13
paste input "****"
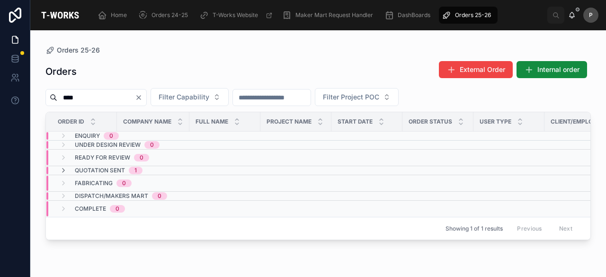
click at [122, 169] on span "Quotation Sent" at bounding box center [100, 171] width 50 height 8
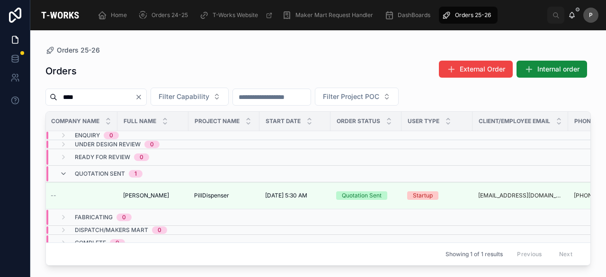
scroll to position [0, 85]
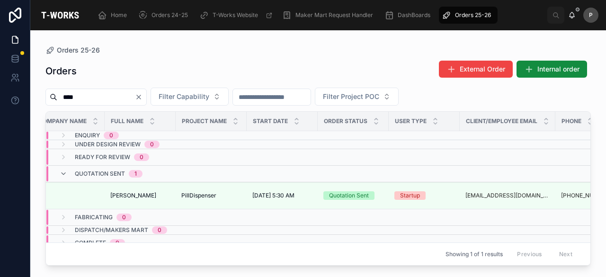
click at [105, 96] on input "****" at bounding box center [96, 96] width 78 height 13
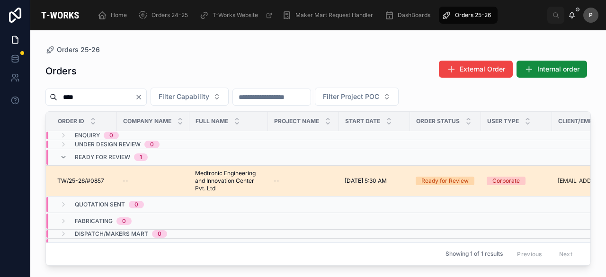
type input "****"
click at [443, 181] on div "Ready for Review" at bounding box center [444, 181] width 47 height 9
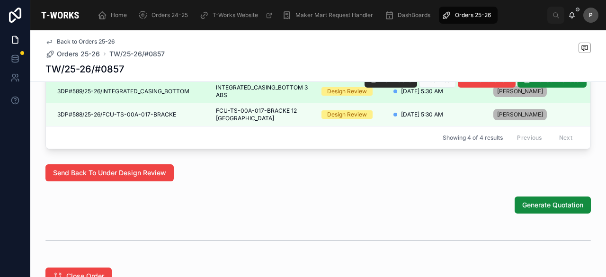
scroll to position [703, 0]
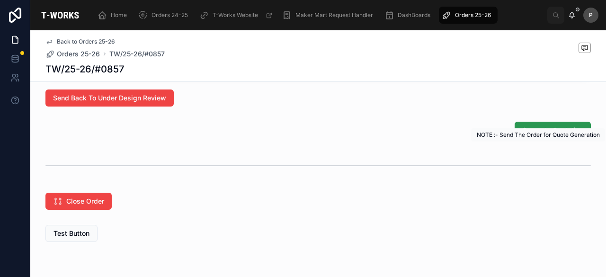
click at [531, 135] on span "Generate Quotation" at bounding box center [552, 129] width 61 height 9
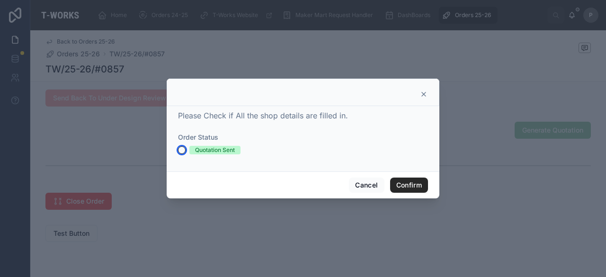
click at [179, 151] on button "Quotation Sent" at bounding box center [182, 150] width 8 height 8
click at [404, 183] on button "Confirm" at bounding box center [409, 184] width 38 height 15
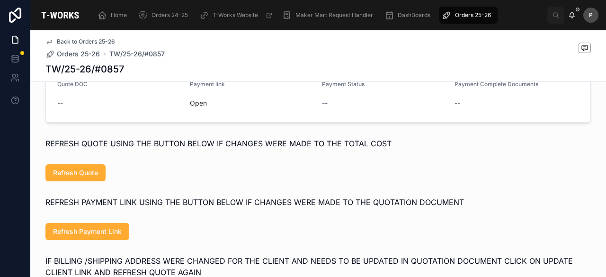
scroll to position [584, 0]
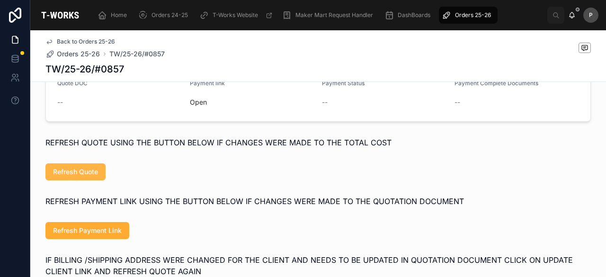
click at [79, 180] on button "Refresh Quote" at bounding box center [75, 171] width 60 height 17
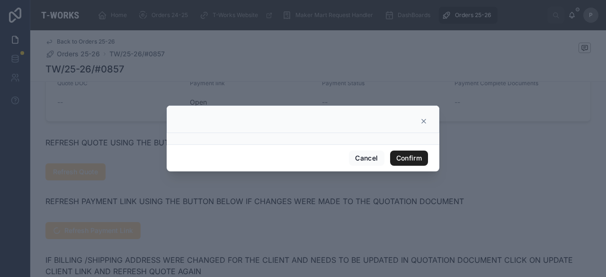
drag, startPoint x: 412, startPoint y: 159, endPoint x: 401, endPoint y: 160, distance: 10.5
click at [412, 160] on button "Confirm" at bounding box center [409, 157] width 38 height 15
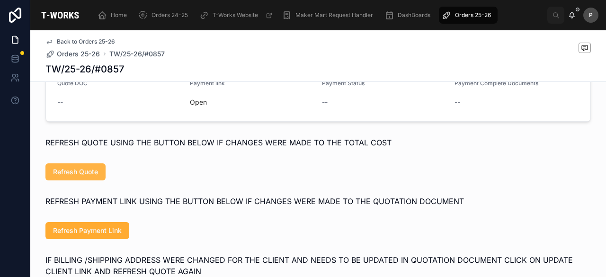
click at [91, 177] on span "Refresh Quote" at bounding box center [75, 171] width 45 height 9
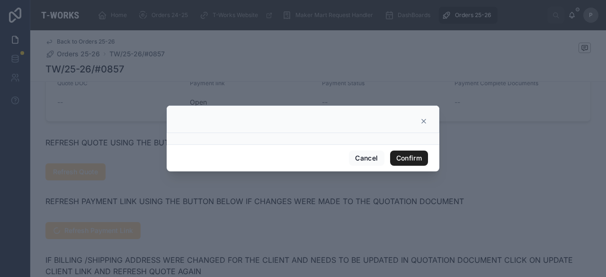
click at [397, 158] on button "Confirm" at bounding box center [409, 157] width 38 height 15
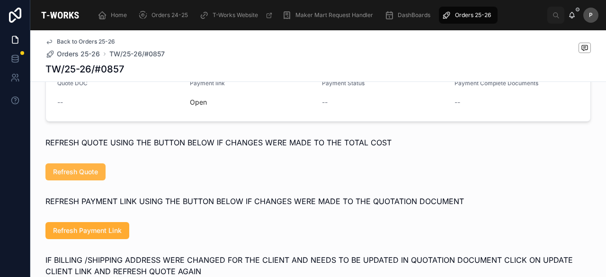
click at [100, 180] on button "Refresh Quote" at bounding box center [75, 171] width 60 height 17
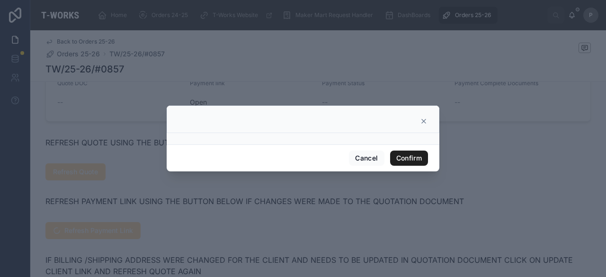
click at [401, 159] on button "Confirm" at bounding box center [409, 157] width 38 height 15
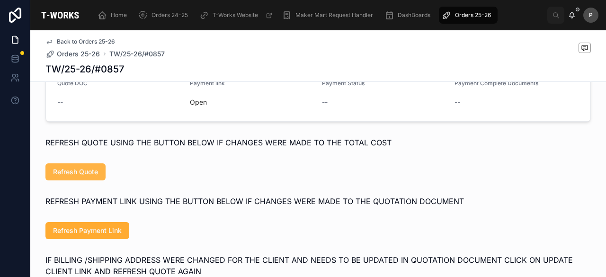
click at [88, 177] on span "Refresh Quote" at bounding box center [75, 171] width 45 height 9
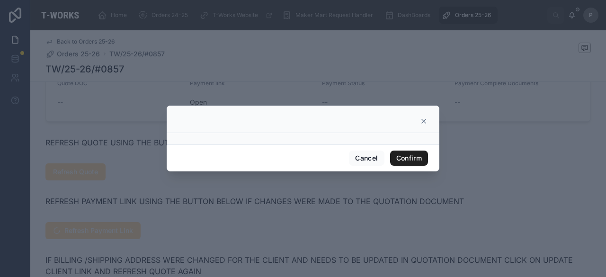
click at [405, 159] on button "Confirm" at bounding box center [409, 157] width 38 height 15
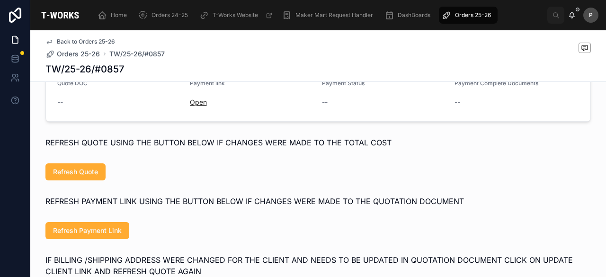
click at [195, 106] on link "Open" at bounding box center [198, 102] width 17 height 8
click at [70, 177] on span "Refresh Quote" at bounding box center [75, 171] width 45 height 9
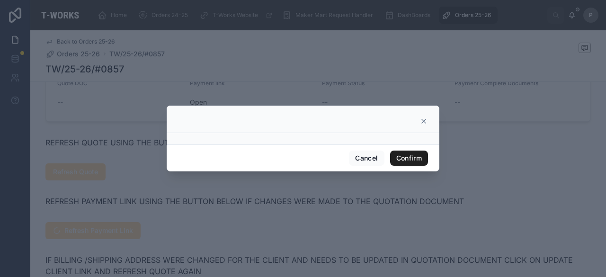
click at [419, 157] on button "Confirm" at bounding box center [409, 157] width 38 height 15
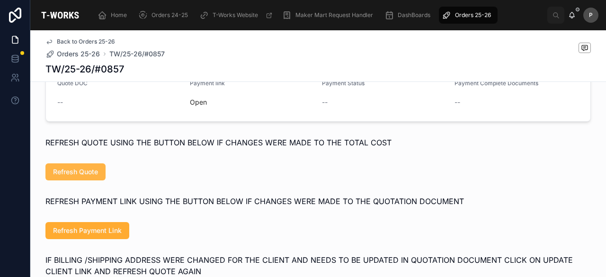
click at [86, 177] on span "Refresh Quote" at bounding box center [75, 171] width 45 height 9
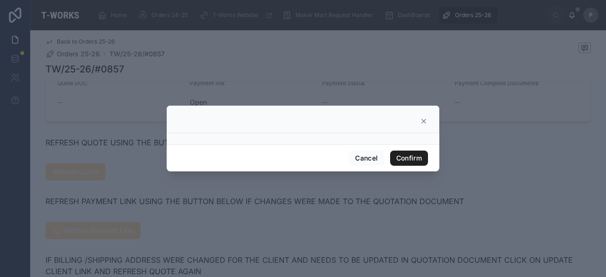
click at [412, 155] on button "Confirm" at bounding box center [409, 157] width 38 height 15
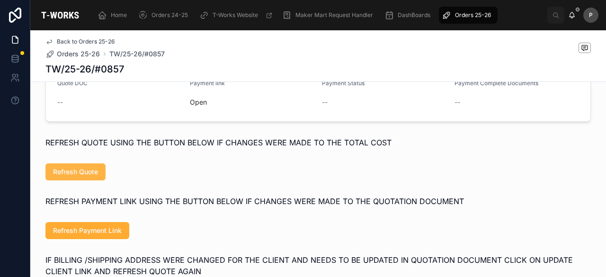
click at [84, 177] on span "Refresh Quote" at bounding box center [75, 171] width 45 height 9
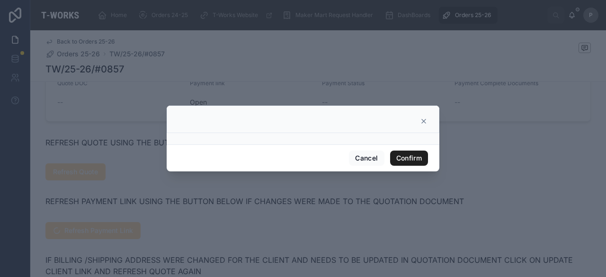
click at [422, 159] on button "Confirm" at bounding box center [409, 157] width 38 height 15
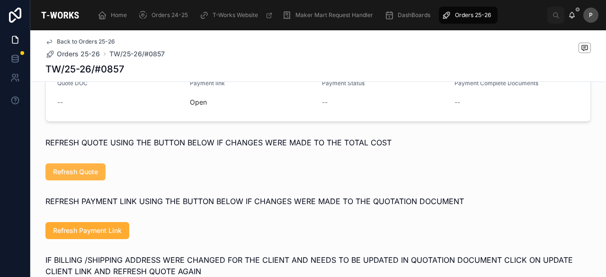
click at [73, 177] on span "Refresh Quote" at bounding box center [75, 171] width 45 height 9
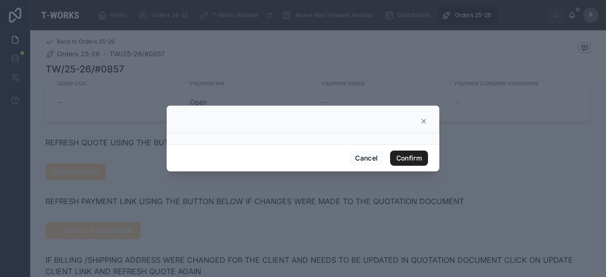
click at [405, 159] on button "Confirm" at bounding box center [409, 157] width 38 height 15
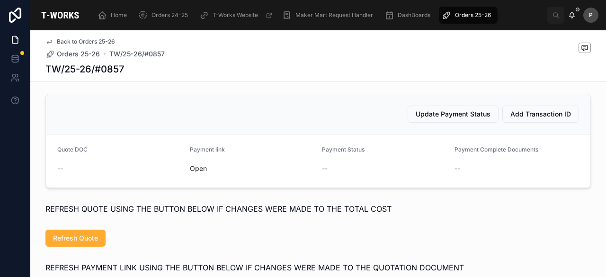
scroll to position [395, 0]
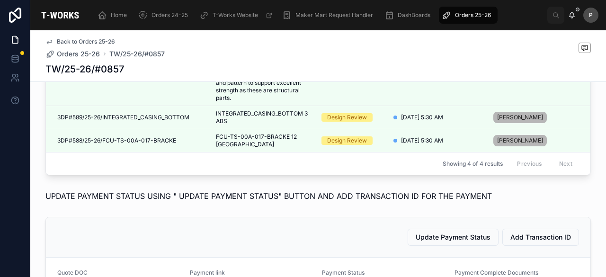
drag, startPoint x: 461, startPoint y: 17, endPoint x: 446, endPoint y: 17, distance: 15.1
click at [461, 17] on span "Orders 25-26" at bounding box center [473, 15] width 36 height 8
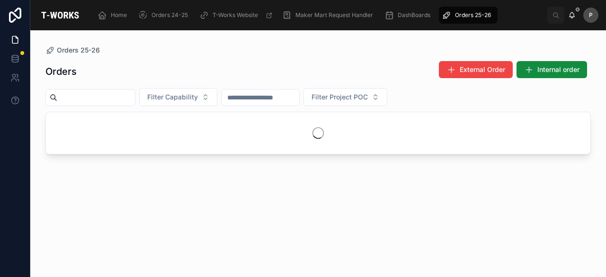
click at [125, 93] on input "text" at bounding box center [96, 97] width 78 height 13
paste input "**********"
type input "*"
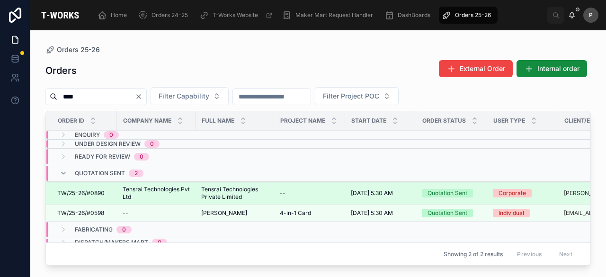
type input "****"
click at [497, 193] on span "Corporate" at bounding box center [512, 193] width 39 height 9
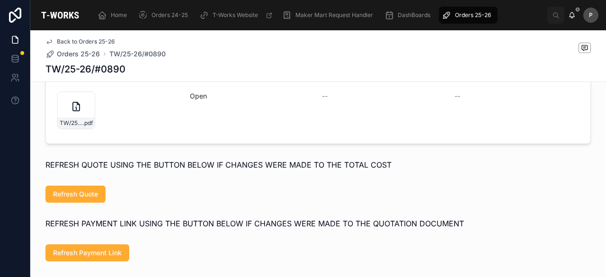
scroll to position [473, 0]
click at [195, 100] on link "Open" at bounding box center [198, 96] width 17 height 8
click at [78, 127] on div "TW/25-26/#0890 .pdf" at bounding box center [76, 123] width 33 height 8
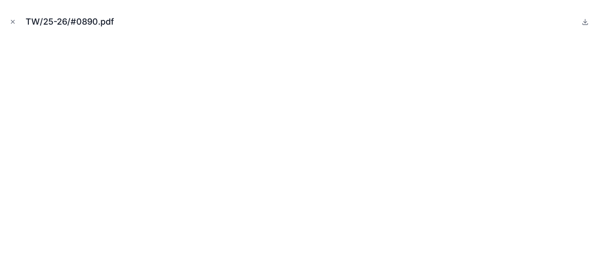
click at [12, 19] on icon "Close modal" at bounding box center [12, 21] width 7 height 7
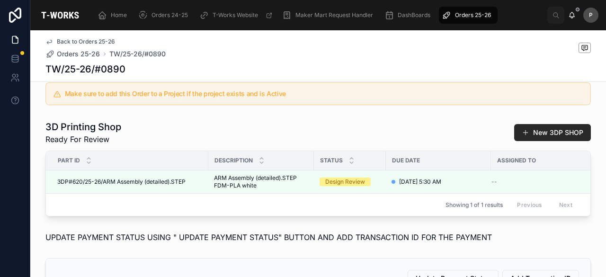
scroll to position [189, 0]
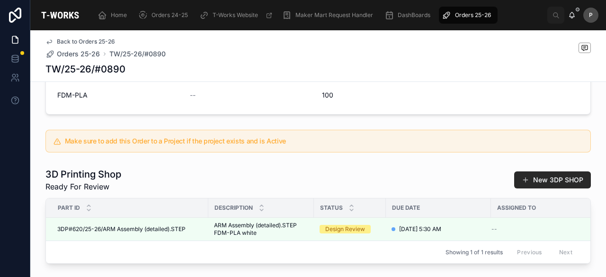
click at [409, 70] on div "TW/25-26/#0890" at bounding box center [317, 68] width 545 height 13
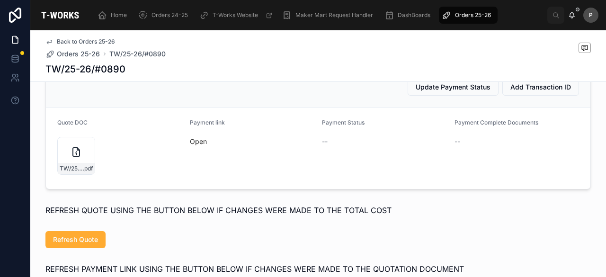
scroll to position [473, 0]
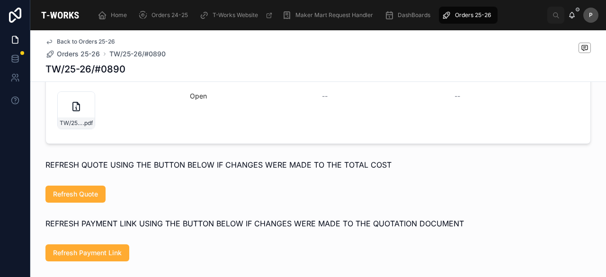
click at [195, 101] on span "Open" at bounding box center [252, 95] width 125 height 9
click at [195, 100] on link "Open" at bounding box center [198, 96] width 17 height 8
click at [86, 126] on div "TW/25-26/#0890 .pdf" at bounding box center [76, 110] width 38 height 38
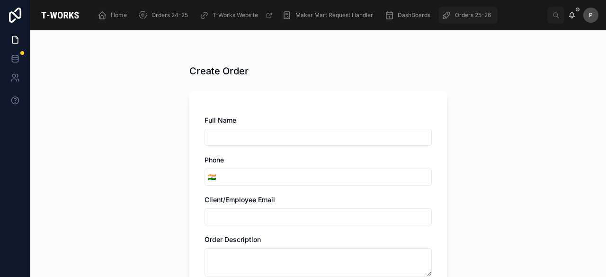
click at [461, 13] on span "Orders 25-26" at bounding box center [473, 15] width 36 height 8
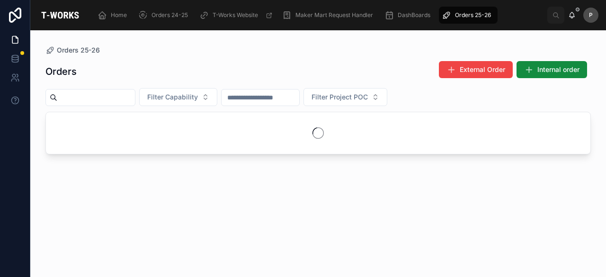
click at [135, 95] on input "text" at bounding box center [96, 97] width 78 height 13
type input "****"
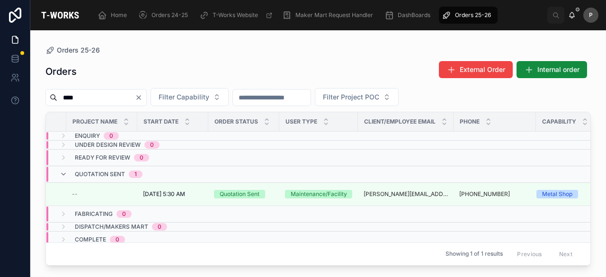
scroll to position [0, 218]
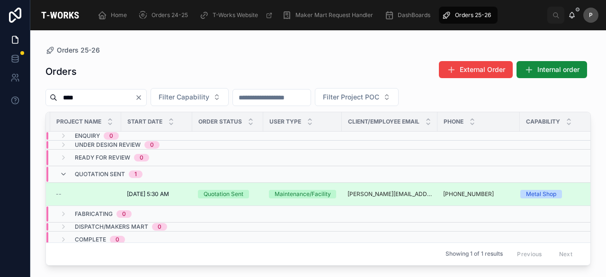
click at [236, 195] on div "Quotation Sent" at bounding box center [223, 194] width 40 height 9
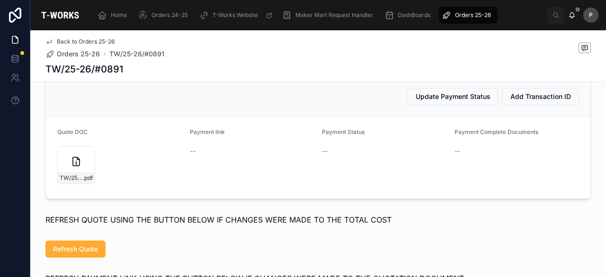
scroll to position [663, 0]
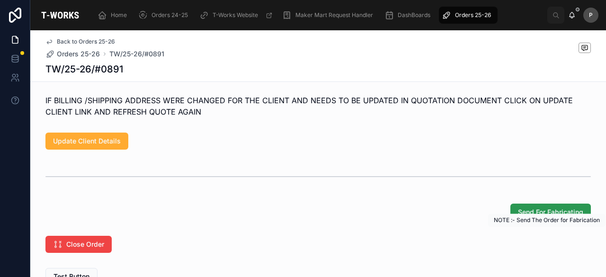
click at [527, 217] on span "Send For Fabricating" at bounding box center [550, 211] width 65 height 9
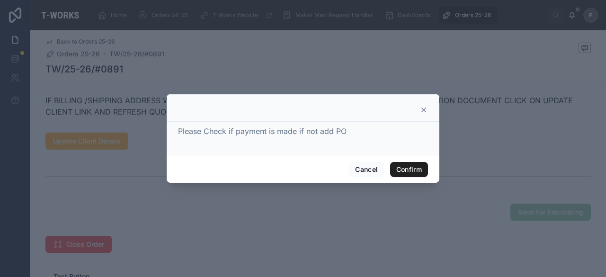
click at [413, 170] on button "Confirm" at bounding box center [409, 169] width 38 height 15
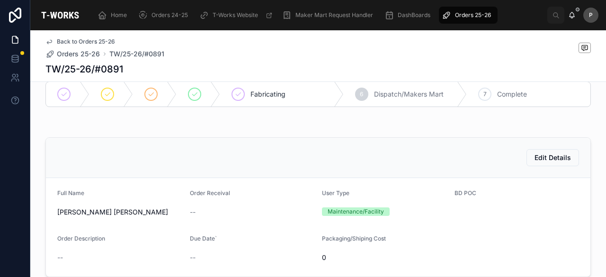
scroll to position [0, 0]
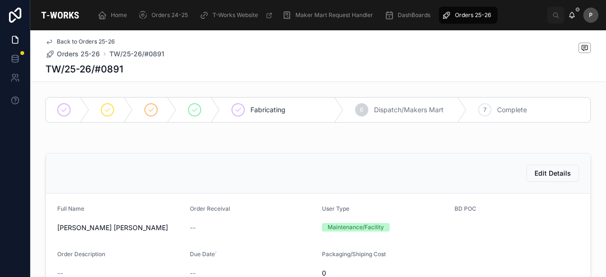
click at [265, 73] on div "TW/25-26/#0891" at bounding box center [317, 68] width 545 height 13
click at [469, 15] on span "Orders 25-26" at bounding box center [473, 15] width 36 height 8
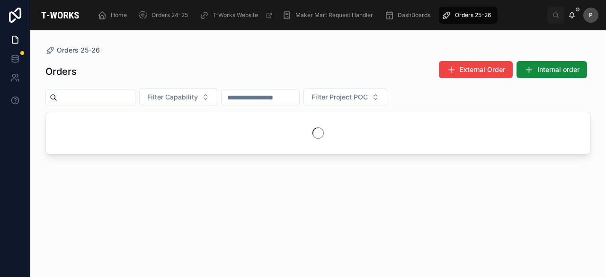
click at [100, 97] on input "text" at bounding box center [96, 97] width 78 height 13
paste input "****"
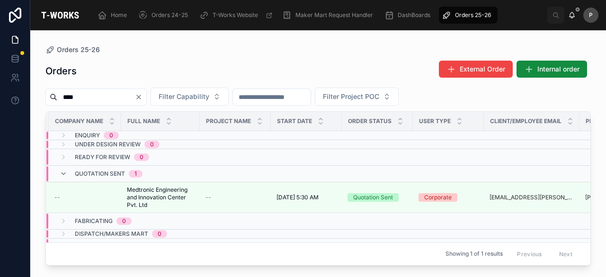
scroll to position [0, 89]
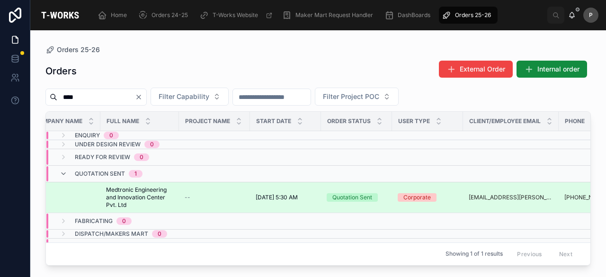
type input "****"
click at [358, 199] on div "Quotation Sent" at bounding box center [352, 197] width 40 height 9
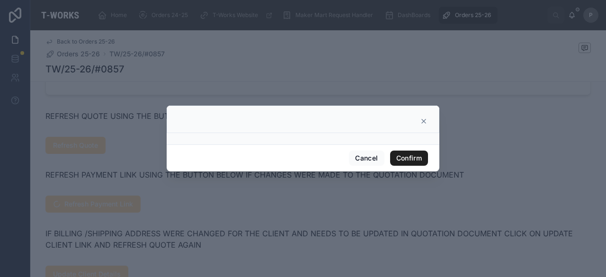
click at [423, 157] on button "Confirm" at bounding box center [409, 157] width 38 height 15
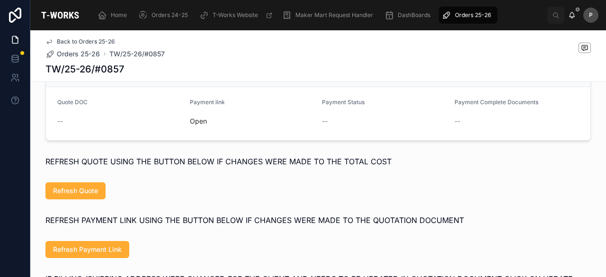
scroll to position [563, 0]
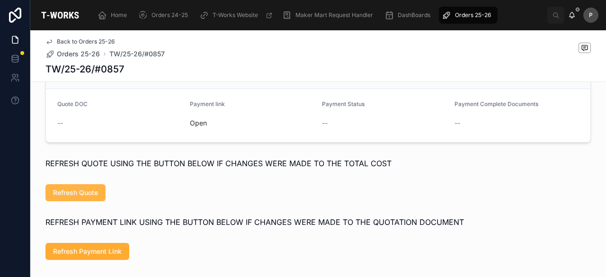
click at [89, 197] on span "Refresh Quote" at bounding box center [75, 192] width 45 height 9
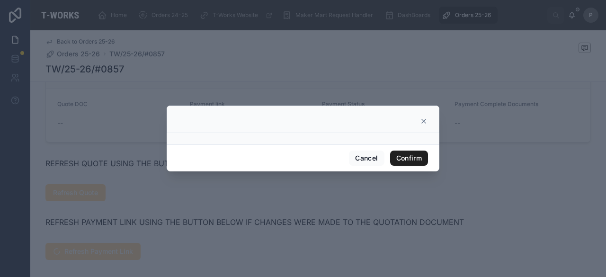
click at [408, 158] on button "Confirm" at bounding box center [409, 157] width 38 height 15
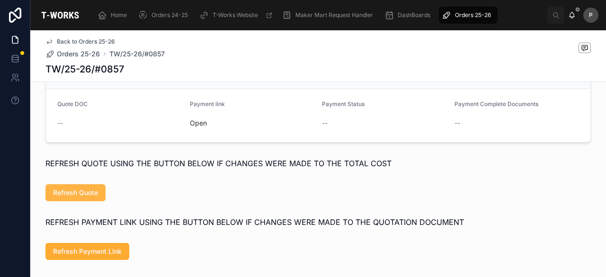
click at [79, 197] on span "Refresh Quote" at bounding box center [75, 192] width 45 height 9
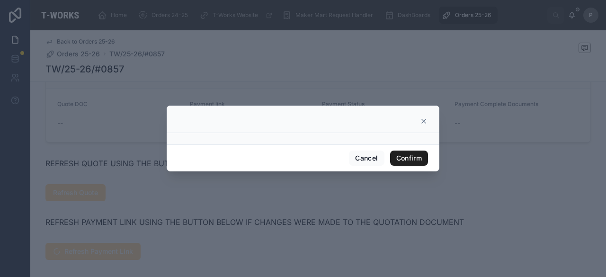
click at [403, 157] on button "Confirm" at bounding box center [409, 157] width 38 height 15
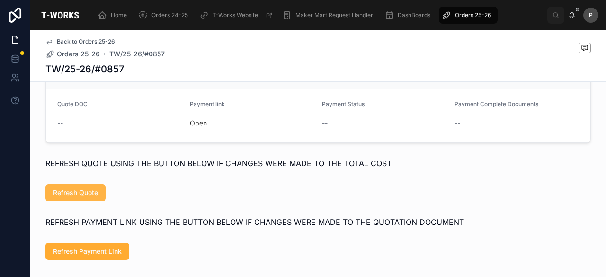
click at [80, 197] on span "Refresh Quote" at bounding box center [75, 192] width 45 height 9
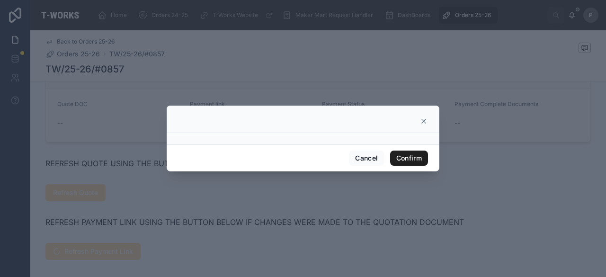
click at [411, 157] on button "Confirm" at bounding box center [409, 157] width 38 height 15
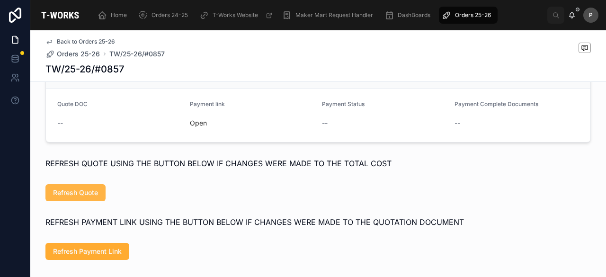
click at [80, 197] on span "Refresh Quote" at bounding box center [75, 192] width 45 height 9
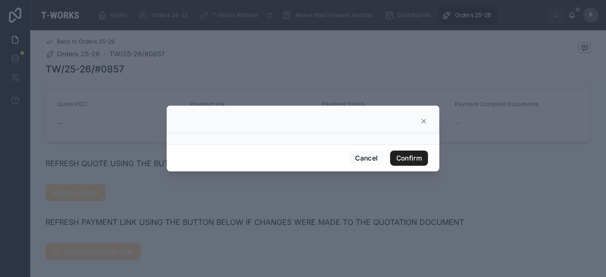
click at [397, 158] on button "Confirm" at bounding box center [409, 157] width 38 height 15
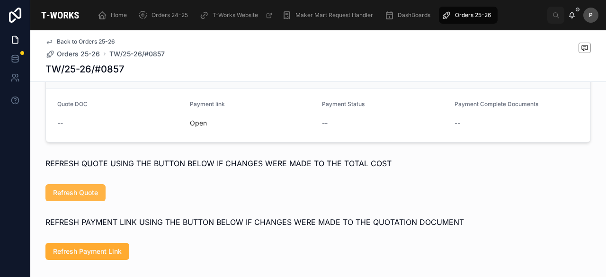
click at [80, 197] on span "Refresh Quote" at bounding box center [75, 192] width 45 height 9
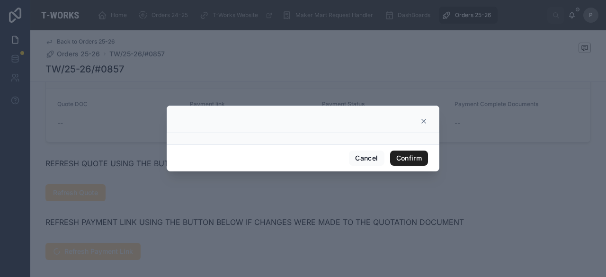
click at [398, 156] on button "Confirm" at bounding box center [409, 157] width 38 height 15
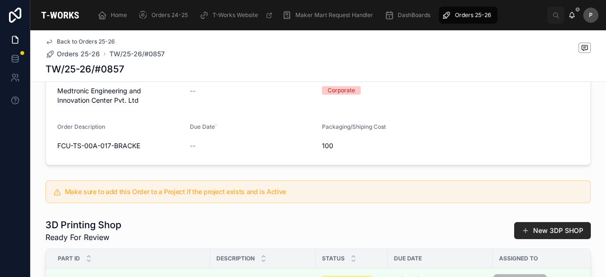
scroll to position [137, 0]
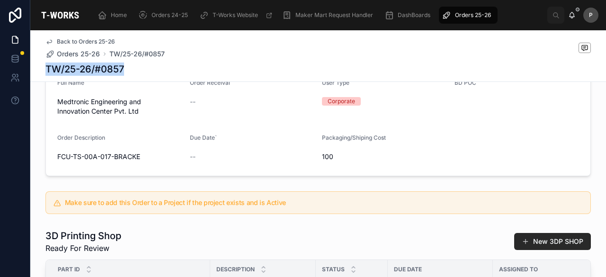
drag, startPoint x: 124, startPoint y: 65, endPoint x: 38, endPoint y: 68, distance: 85.7
click at [38, 68] on div "Back to Orders 25-26 Orders 25-26 TW/25-26/#0857 TW/25-26/#0857" at bounding box center [317, 56] width 575 height 52
click at [88, 68] on h1 "TW/25-26/#0857" at bounding box center [84, 68] width 79 height 13
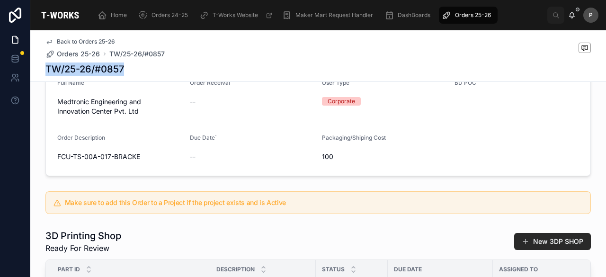
click at [88, 68] on h1 "TW/25-26/#0857" at bounding box center [84, 68] width 79 height 13
click at [126, 69] on div "TW/25-26/#0857" at bounding box center [317, 68] width 545 height 13
click at [122, 67] on div "TW/25-26/#0857" at bounding box center [317, 68] width 545 height 13
drag, startPoint x: 119, startPoint y: 67, endPoint x: 57, endPoint y: 67, distance: 62.5
click at [57, 67] on h1 "TW/25-26/#0857" at bounding box center [84, 68] width 79 height 13
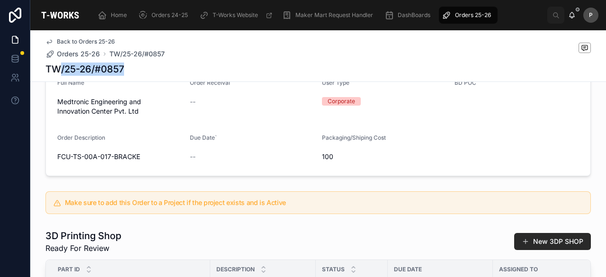
click at [113, 66] on h1 "TW/25-26/#0857" at bounding box center [84, 68] width 79 height 13
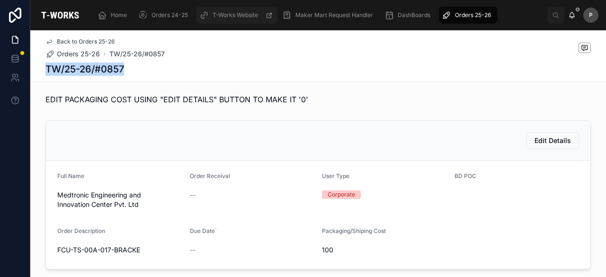
scroll to position [0, 0]
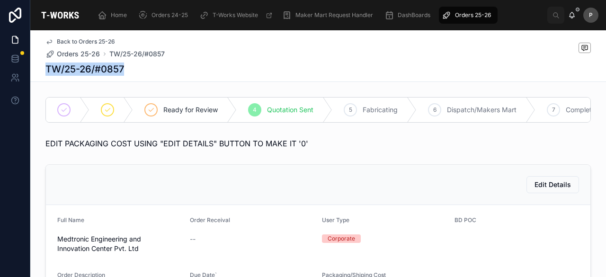
drag, startPoint x: 479, startPoint y: 16, endPoint x: 313, endPoint y: 24, distance: 165.9
click at [479, 16] on span "Orders 25-26" at bounding box center [473, 15] width 36 height 8
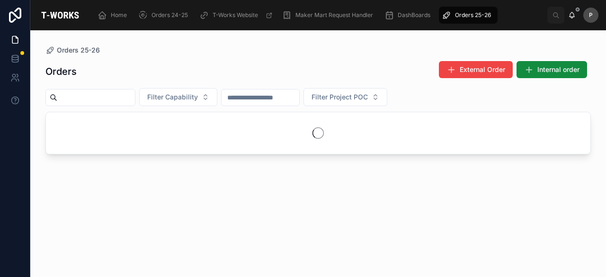
click at [128, 96] on input "text" at bounding box center [96, 97] width 78 height 13
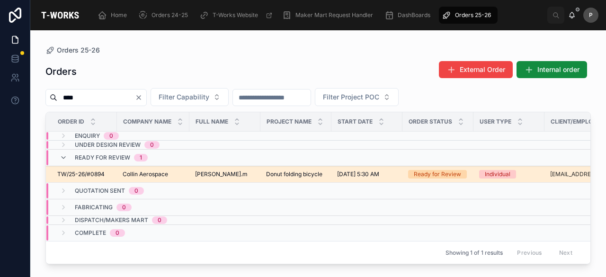
type input "****"
click at [429, 173] on div "Ready for Review" at bounding box center [437, 174] width 47 height 9
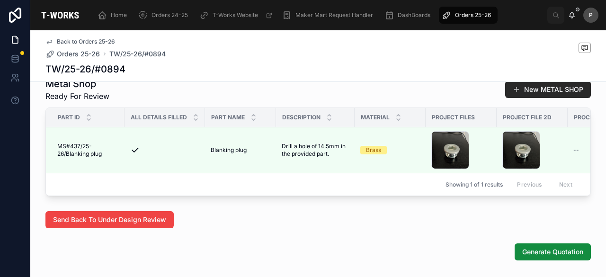
scroll to position [527, 0]
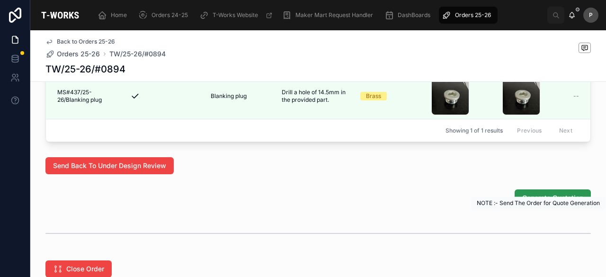
click at [543, 203] on span "Generate Quotation" at bounding box center [552, 197] width 61 height 9
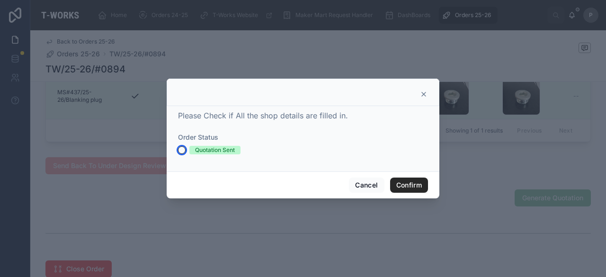
click at [181, 151] on button "Quotation Sent" at bounding box center [182, 150] width 8 height 8
click at [404, 183] on button "Confirm" at bounding box center [409, 184] width 38 height 15
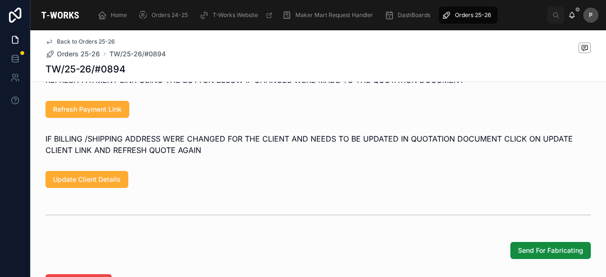
scroll to position [469, 0]
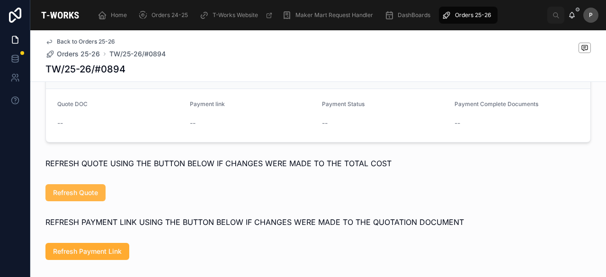
click at [84, 197] on span "Refresh Quote" at bounding box center [75, 192] width 45 height 9
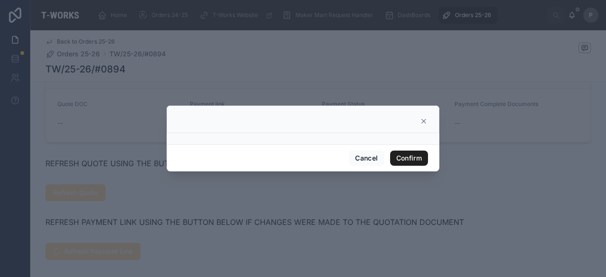
click at [407, 154] on button "Confirm" at bounding box center [409, 157] width 38 height 15
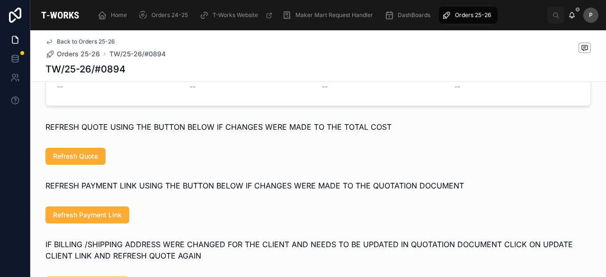
scroll to position [516, 0]
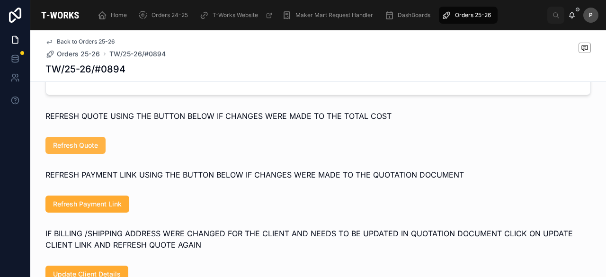
click at [84, 150] on span "Refresh Quote" at bounding box center [75, 145] width 45 height 9
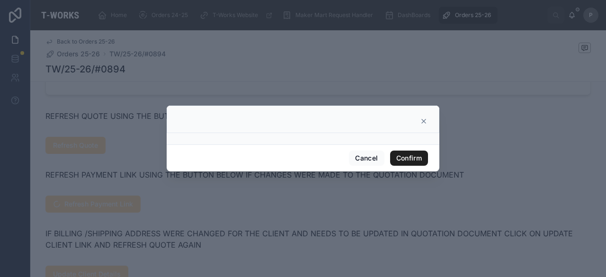
click at [408, 159] on button "Confirm" at bounding box center [409, 157] width 38 height 15
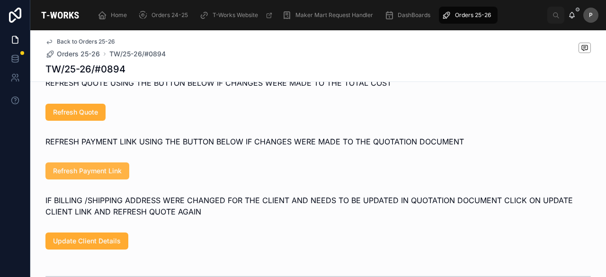
scroll to position [564, 0]
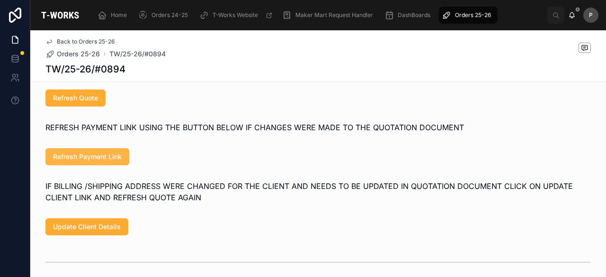
click at [100, 161] on span "Refresh Payment Link" at bounding box center [87, 156] width 69 height 9
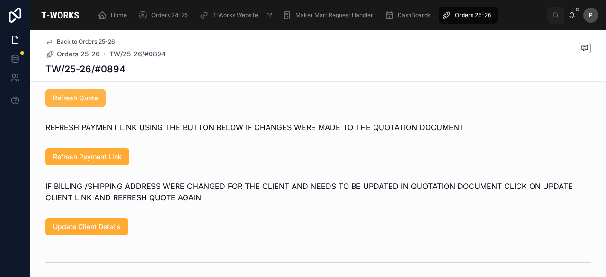
click at [76, 103] on span "Refresh Quote" at bounding box center [75, 97] width 45 height 9
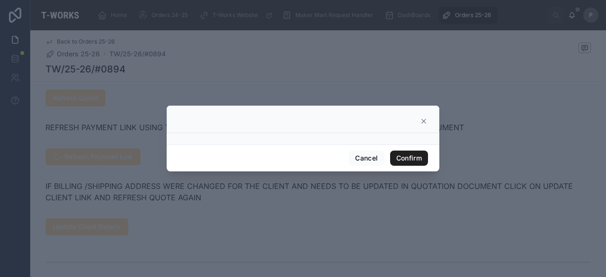
click at [403, 156] on button "Confirm" at bounding box center [409, 157] width 38 height 15
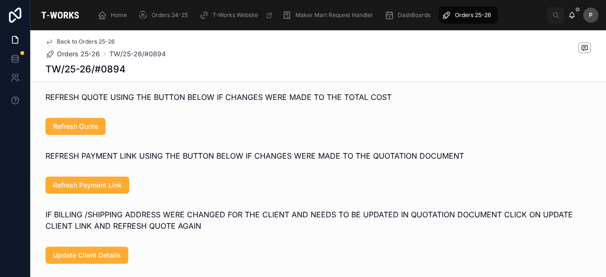
scroll to position [469, 0]
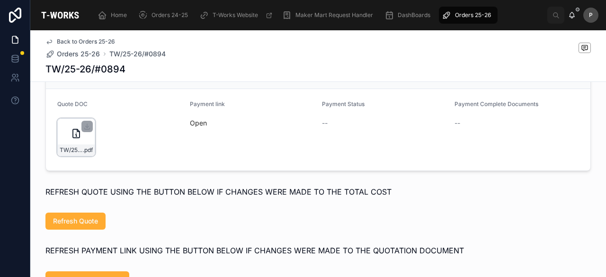
click at [87, 154] on div "TW/25-26/#0894 .pdf" at bounding box center [76, 137] width 38 height 38
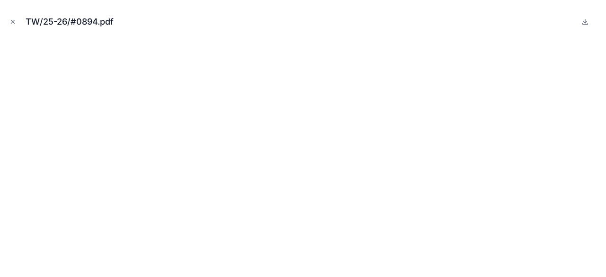
drag, startPoint x: 13, startPoint y: 19, endPoint x: 21, endPoint y: 29, distance: 12.4
click at [13, 19] on icon "Close modal" at bounding box center [12, 21] width 7 height 7
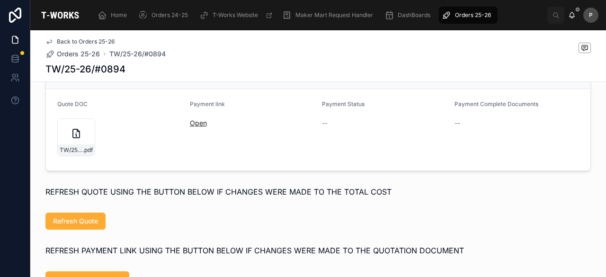
click at [193, 127] on link "Open" at bounding box center [198, 123] width 17 height 8
drag, startPoint x: 459, startPoint y: 11, endPoint x: 340, endPoint y: 29, distance: 120.2
click at [459, 11] on div "Orders 25-26" at bounding box center [468, 15] width 53 height 15
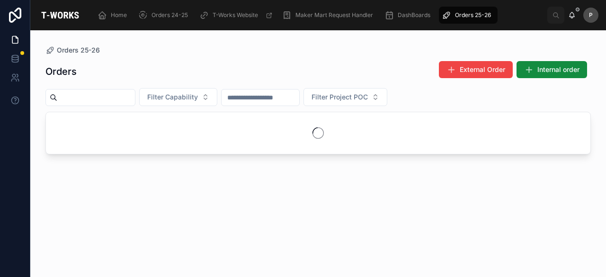
click at [128, 90] on div at bounding box center [90, 97] width 90 height 17
click at [128, 95] on input "text" at bounding box center [96, 97] width 78 height 13
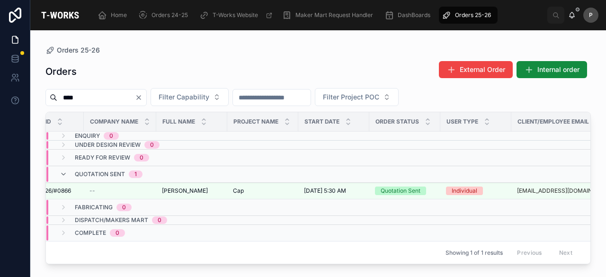
scroll to position [0, 106]
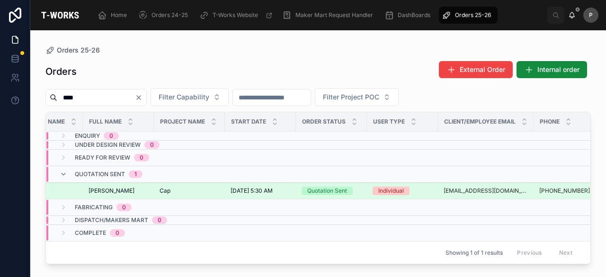
type input "****"
click at [335, 192] on div "Quotation Sent" at bounding box center [327, 190] width 40 height 9
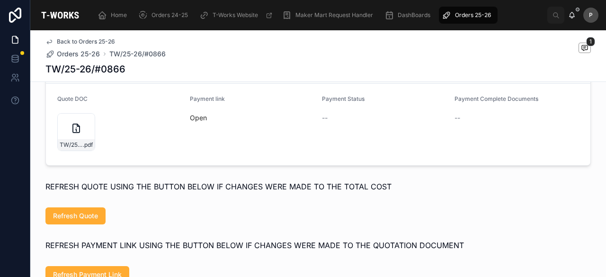
scroll to position [426, 0]
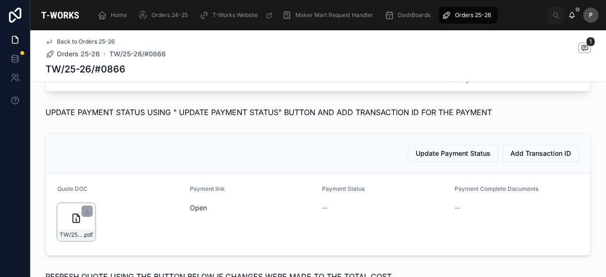
click at [79, 240] on div "TW/25-26/#0866 .pdf" at bounding box center [76, 234] width 37 height 11
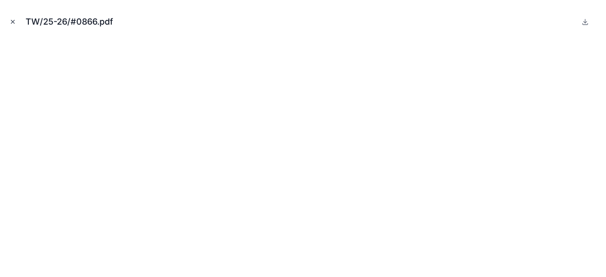
click at [15, 19] on icon "Close modal" at bounding box center [12, 21] width 7 height 7
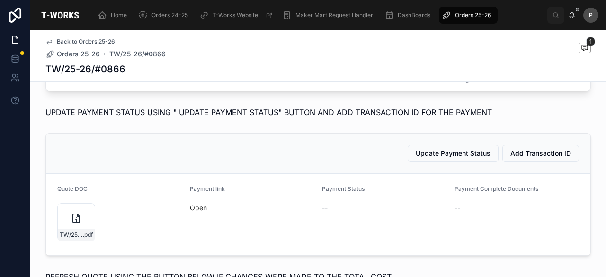
click at [200, 212] on link "Open" at bounding box center [198, 207] width 17 height 8
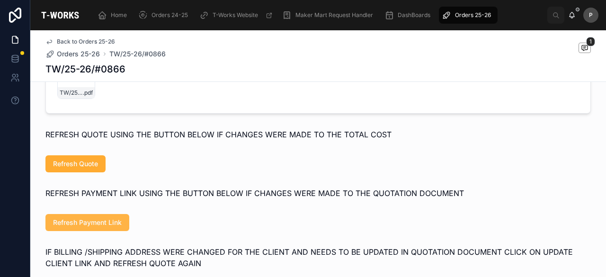
click at [87, 227] on span "Refresh Payment Link" at bounding box center [87, 222] width 69 height 9
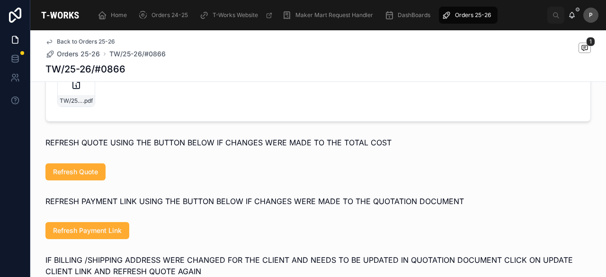
scroll to position [615, 0]
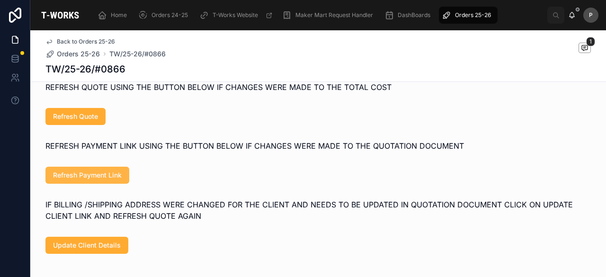
click at [105, 180] on span "Refresh Payment Link" at bounding box center [87, 174] width 69 height 9
click at [108, 180] on span "Refresh Payment Link" at bounding box center [87, 174] width 69 height 9
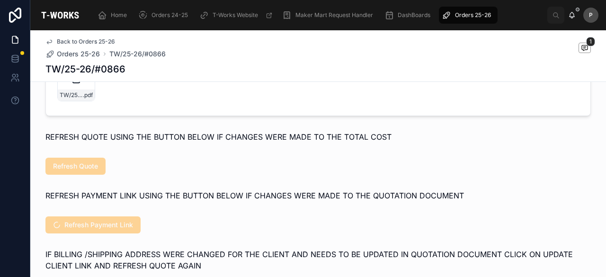
scroll to position [521, 0]
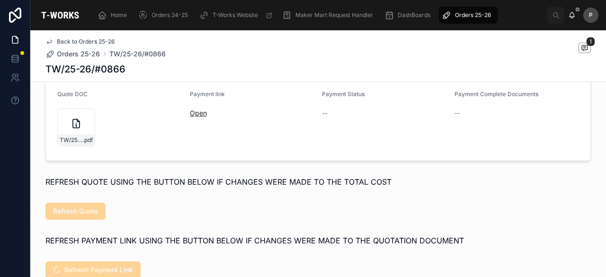
click at [194, 117] on link "Open" at bounding box center [198, 113] width 17 height 8
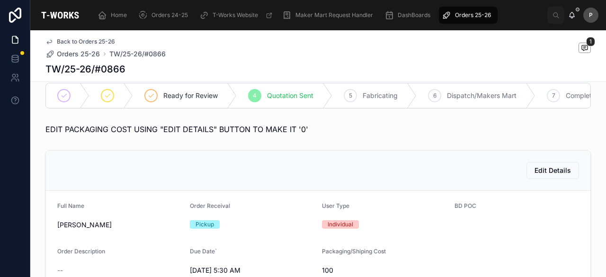
scroll to position [0, 0]
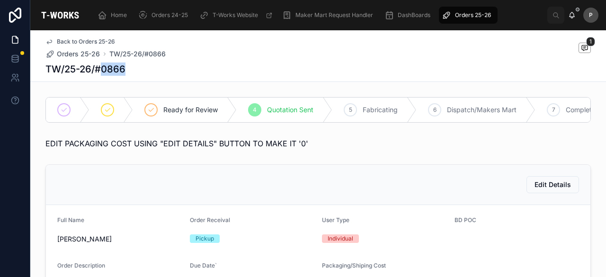
drag, startPoint x: 120, startPoint y: 68, endPoint x: 100, endPoint y: 70, distance: 20.4
click at [100, 70] on div "TW/25-26/#0866" at bounding box center [317, 68] width 545 height 13
copy h1 "0866"
drag, startPoint x: 458, startPoint y: 16, endPoint x: 452, endPoint y: 15, distance: 6.2
click at [458, 16] on span "Orders 25-26" at bounding box center [473, 15] width 36 height 8
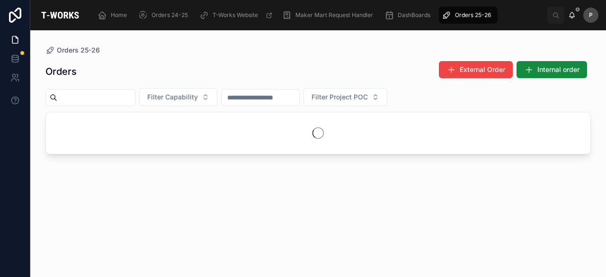
click at [135, 96] on input "text" at bounding box center [96, 97] width 78 height 13
paste input "****"
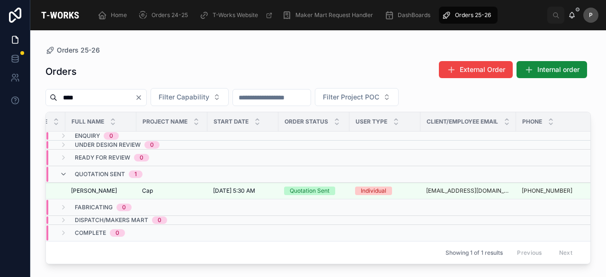
scroll to position [0, 125]
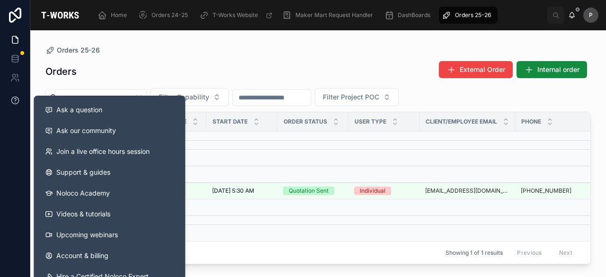
drag, startPoint x: 115, startPoint y: 97, endPoint x: 27, endPoint y: 95, distance: 88.5
click at [27, 95] on div "Ask a question Ask our community Join a live office hours session Support & gui…" at bounding box center [303, 138] width 606 height 277
paste input "text"
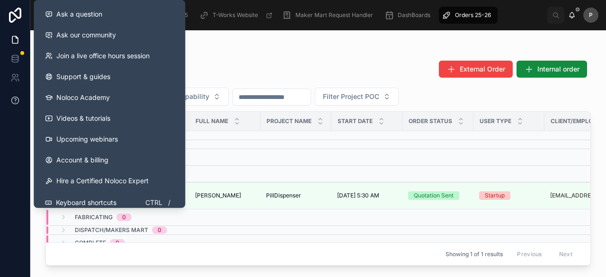
drag, startPoint x: 84, startPoint y: 94, endPoint x: 29, endPoint y: 93, distance: 54.4
click at [29, 93] on div "Ask a question Ask our community Join a live office hours session Support & gui…" at bounding box center [303, 138] width 606 height 277
paste input "text"
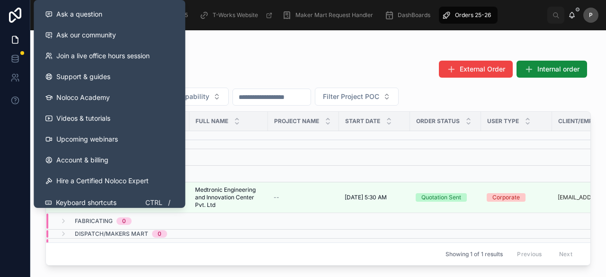
type input "****"
click at [239, 70] on div "Orders External Order Internal order" at bounding box center [317, 71] width 545 height 22
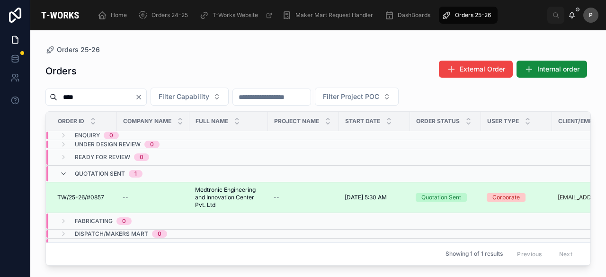
click at [443, 197] on div "Quotation Sent" at bounding box center [441, 197] width 40 height 9
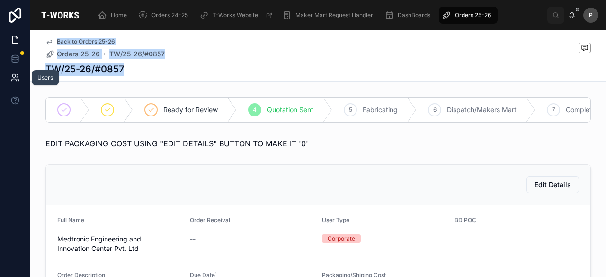
drag, startPoint x: 122, startPoint y: 69, endPoint x: 18, endPoint y: 71, distance: 103.2
click at [18, 71] on div "Users Home Orders 24-25 T-Works Website Maker Mart Request Handler DashBoards O…" at bounding box center [303, 138] width 606 height 277
click at [115, 68] on h1 "TW/25-26/#0857" at bounding box center [84, 68] width 79 height 13
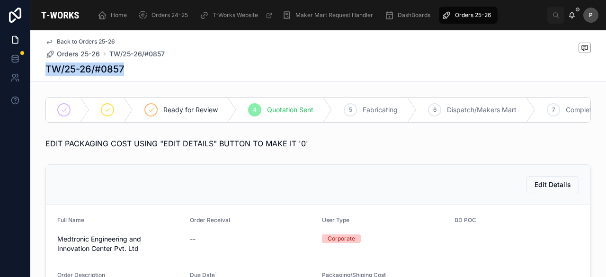
drag, startPoint x: 122, startPoint y: 68, endPoint x: 30, endPoint y: 67, distance: 91.8
click at [30, 67] on div "Back to Orders 25-26 Orders 25-26 TW/25-26/#0857 TW/25-26/#0857" at bounding box center [317, 56] width 575 height 52
drag, startPoint x: 123, startPoint y: 68, endPoint x: 39, endPoint y: 69, distance: 83.8
click at [39, 69] on div "Back to Orders 25-26 Orders 25-26 TW/25-26/#0857 TW/25-26/#0857" at bounding box center [317, 56] width 575 height 52
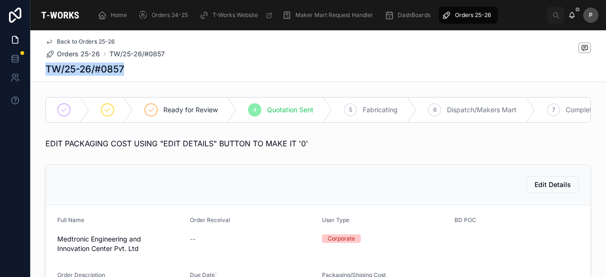
copy h1 "TW/25-26/#0857"
